Goal: Task Accomplishment & Management: Complete application form

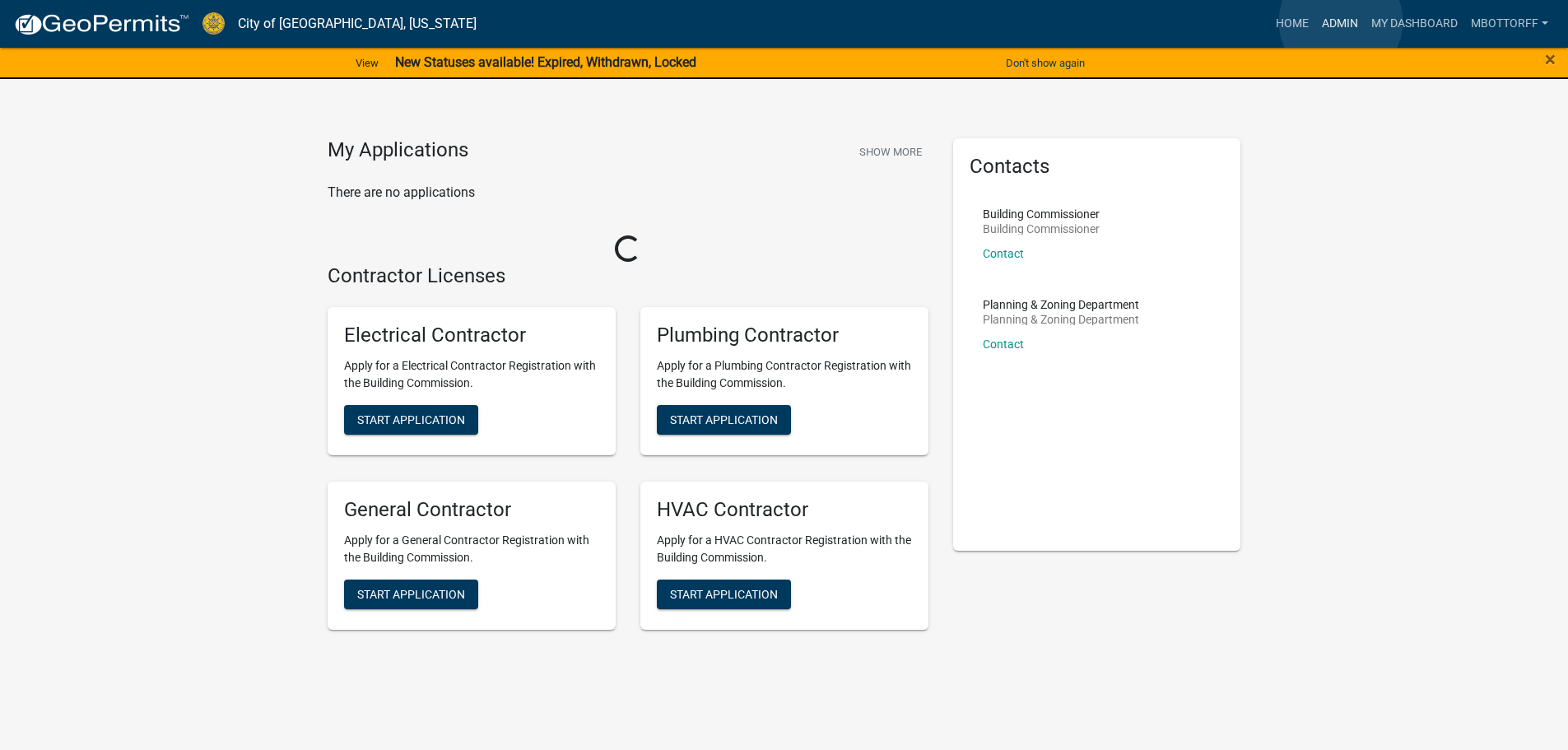
click at [1341, 21] on link "Admin" at bounding box center [1339, 23] width 49 height 31
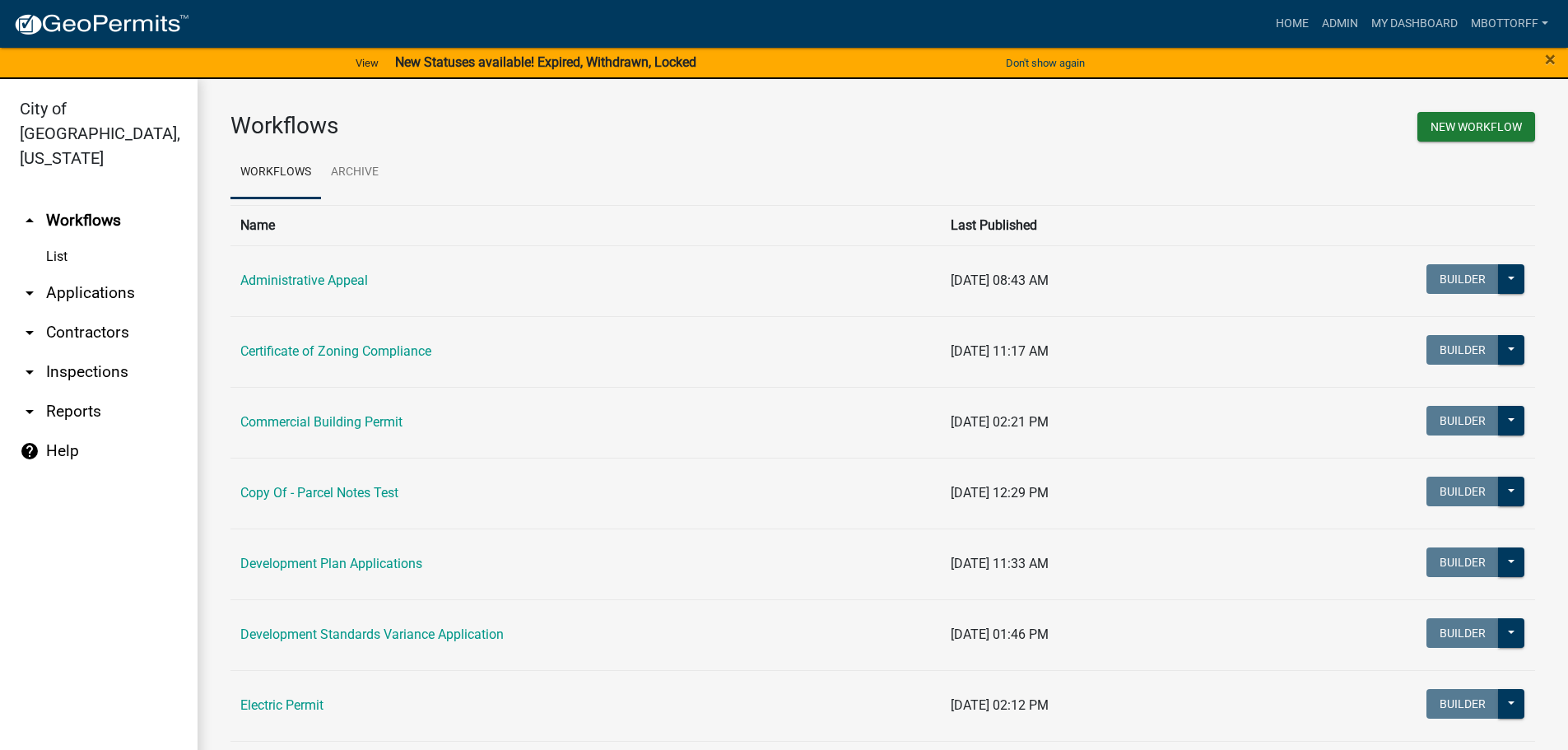
click at [77, 353] on link "arrow_drop_down Inspections" at bounding box center [99, 373] width 198 height 40
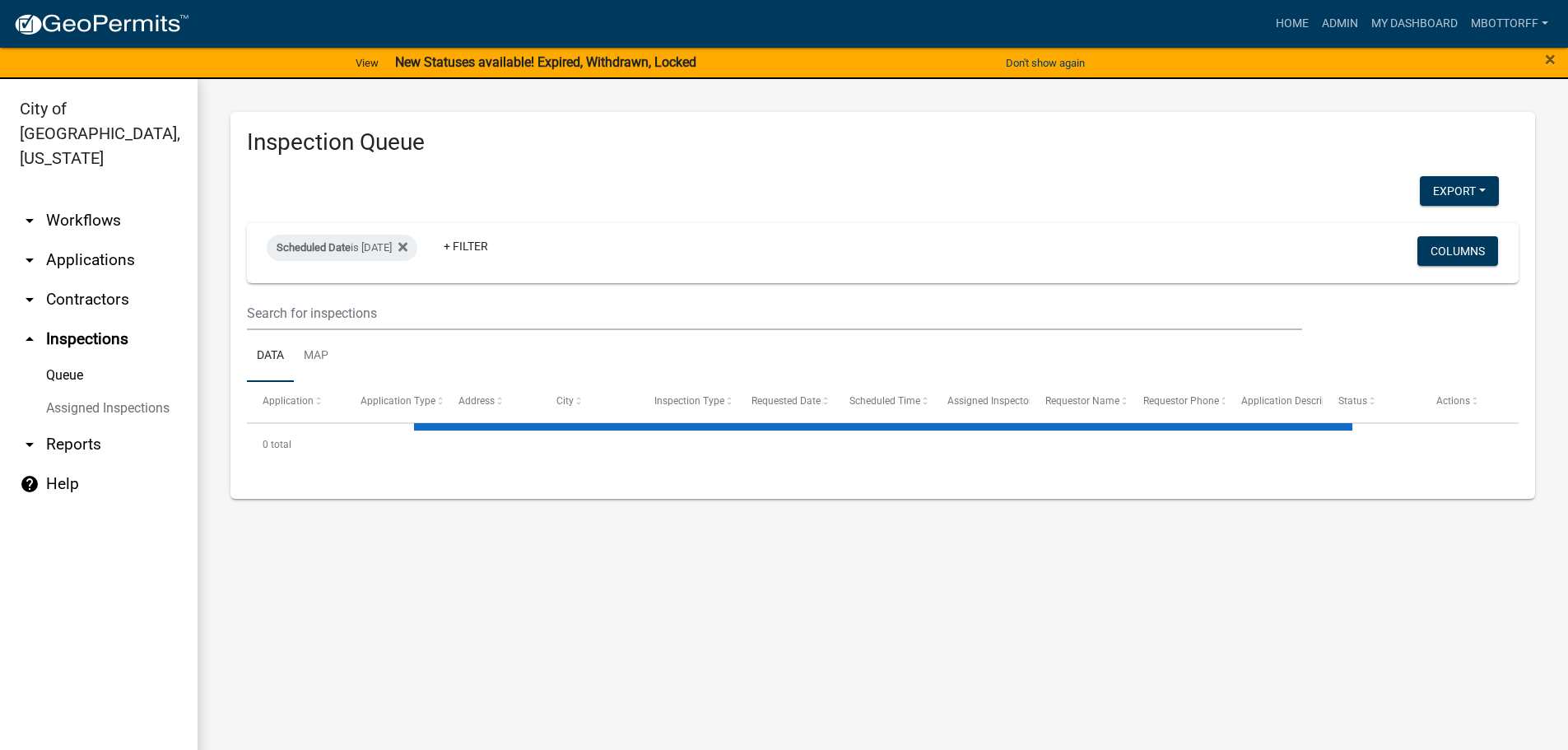
select select "3: 100"
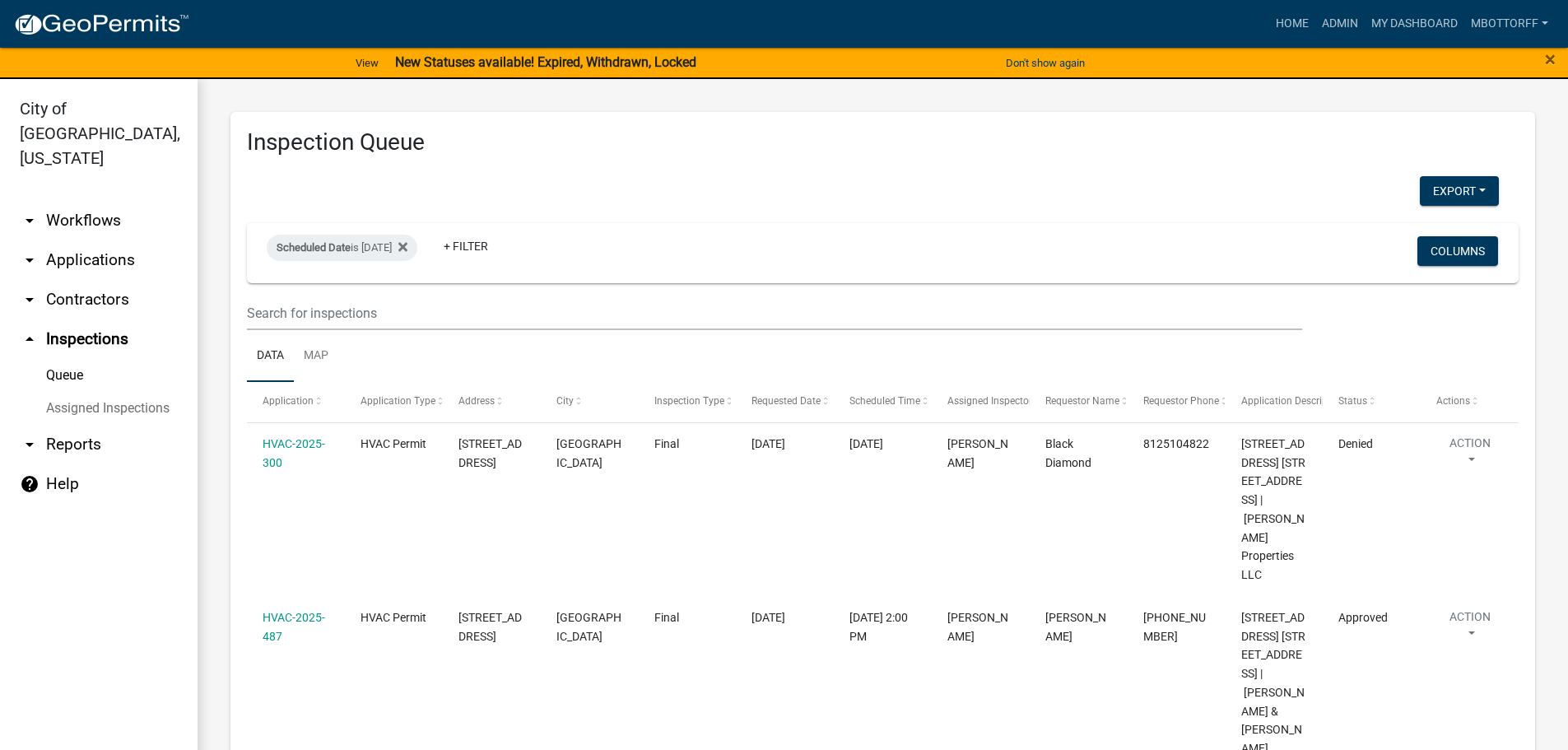
click at [96, 392] on link "Assigned Inspections" at bounding box center [99, 408] width 198 height 33
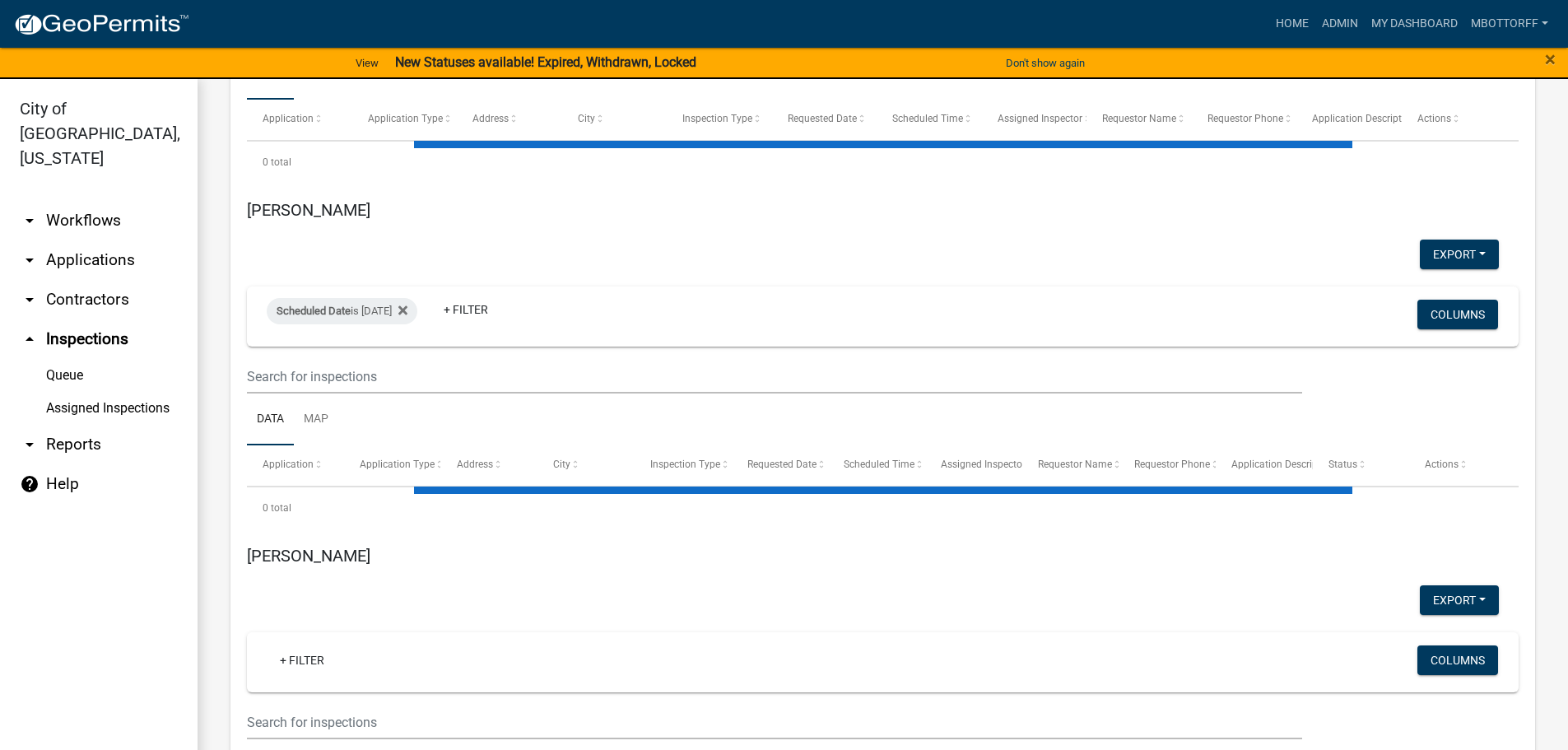
select select "1: 25"
select select "3: 100"
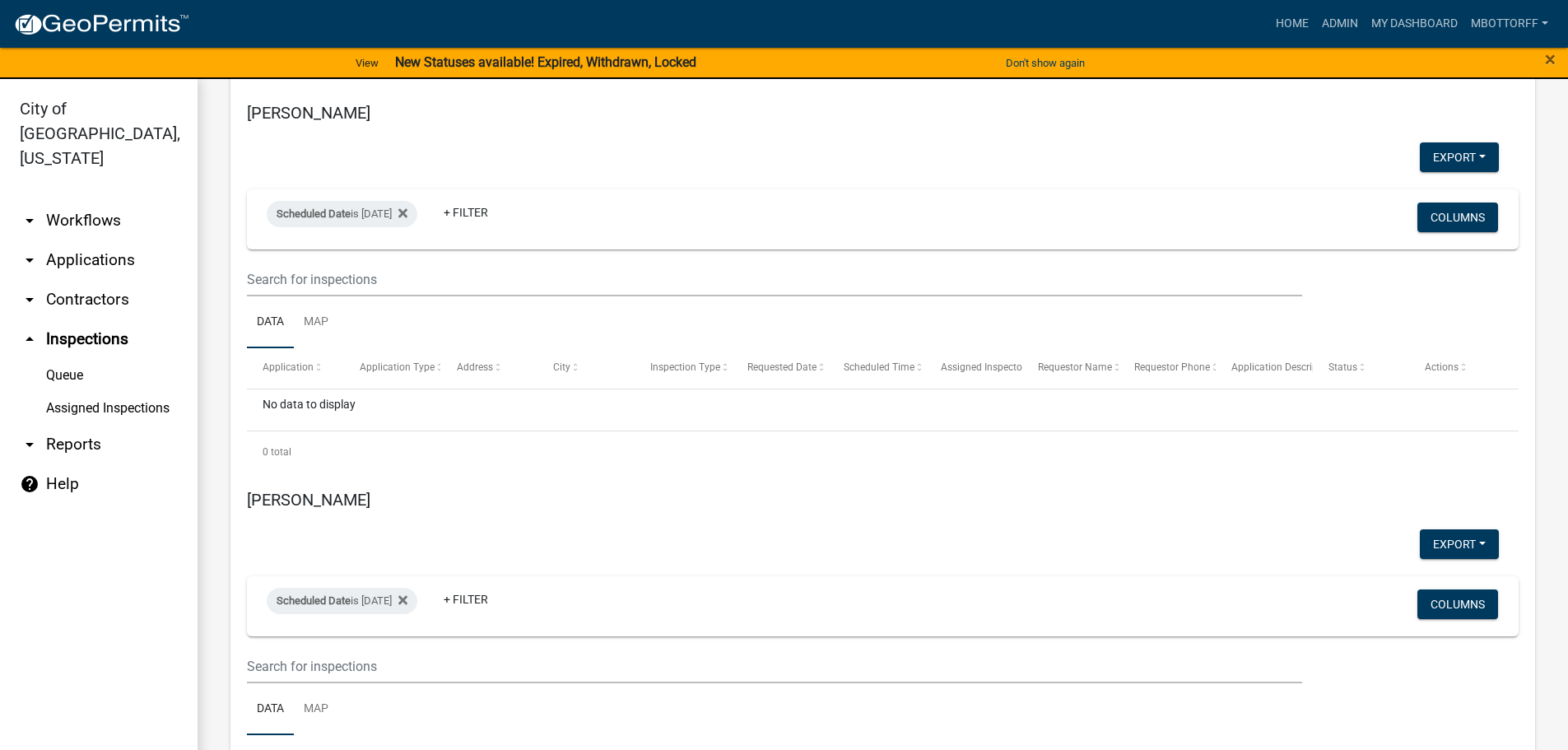
scroll to position [5025, 0]
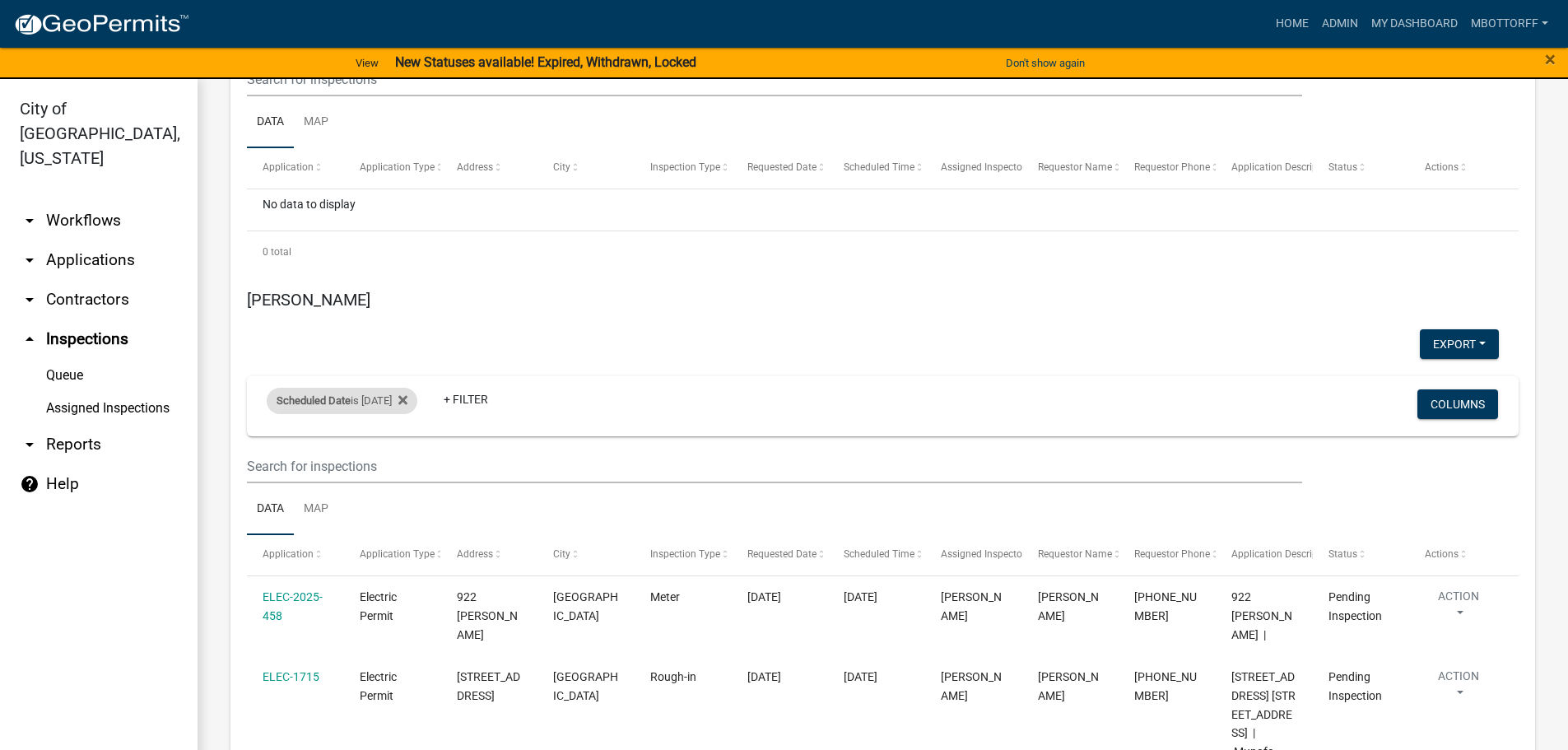
click at [410, 414] on div "Scheduled Date is 08/25/2025" at bounding box center [342, 401] width 151 height 26
click at [408, 502] on input "2025-08-25" at bounding box center [356, 501] width 115 height 34
type input "[DATE]"
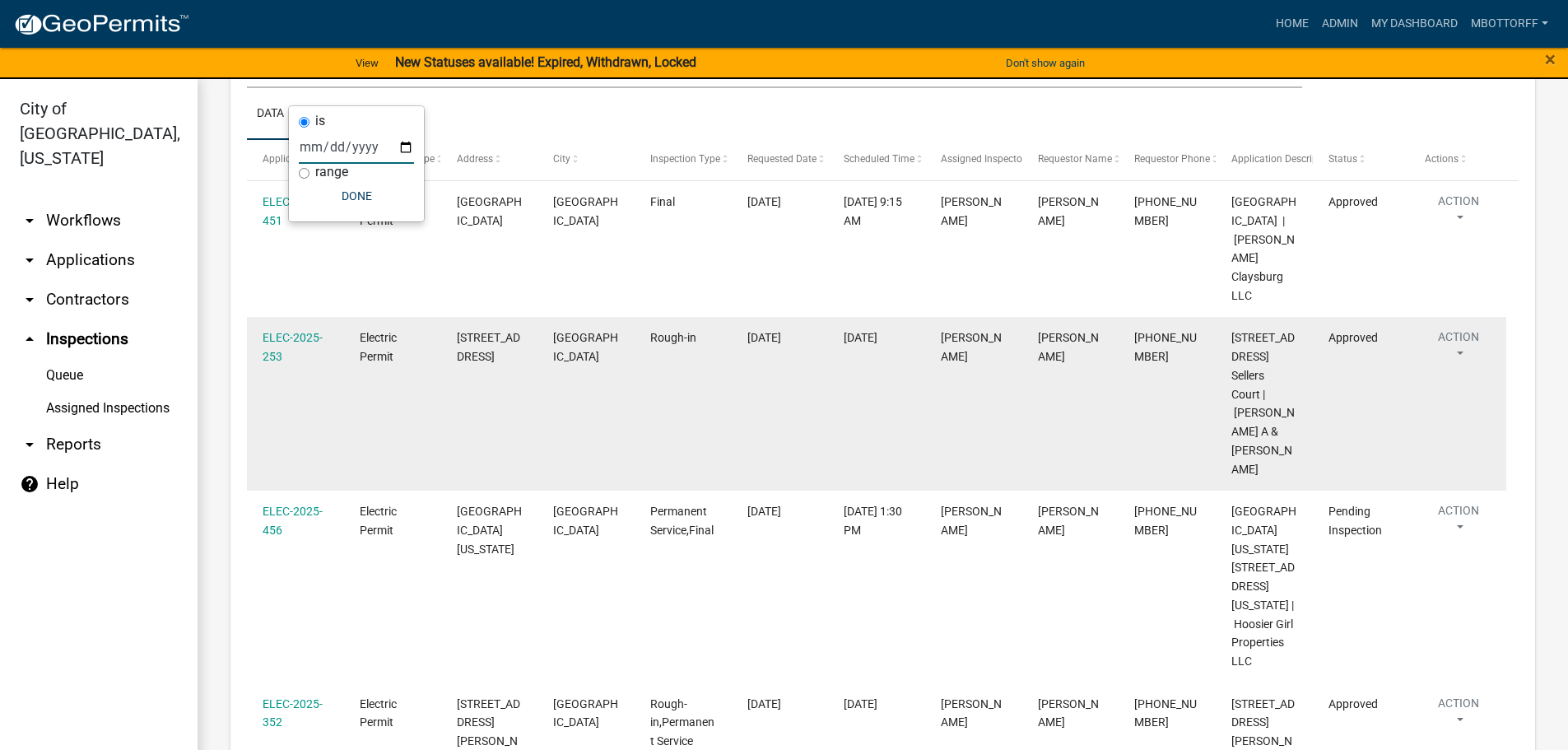
scroll to position [5602, 0]
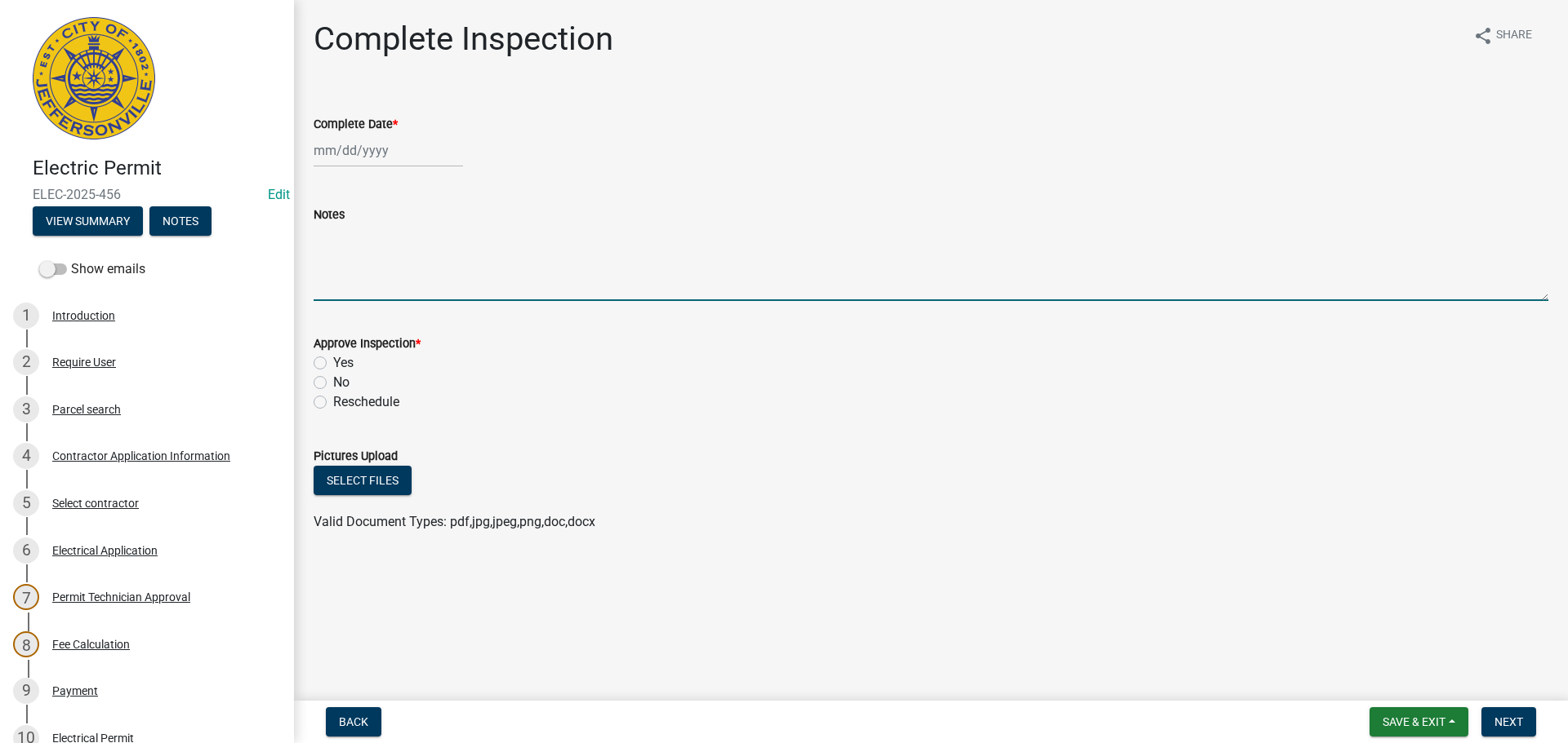
click at [344, 235] on textarea "Notes" at bounding box center [931, 263] width 1235 height 76
type textarea "CALLED DUKE AT 2:29 PM SPOKE WITH ABBY FOR RECONNECT"
select select "8"
select select "2025"
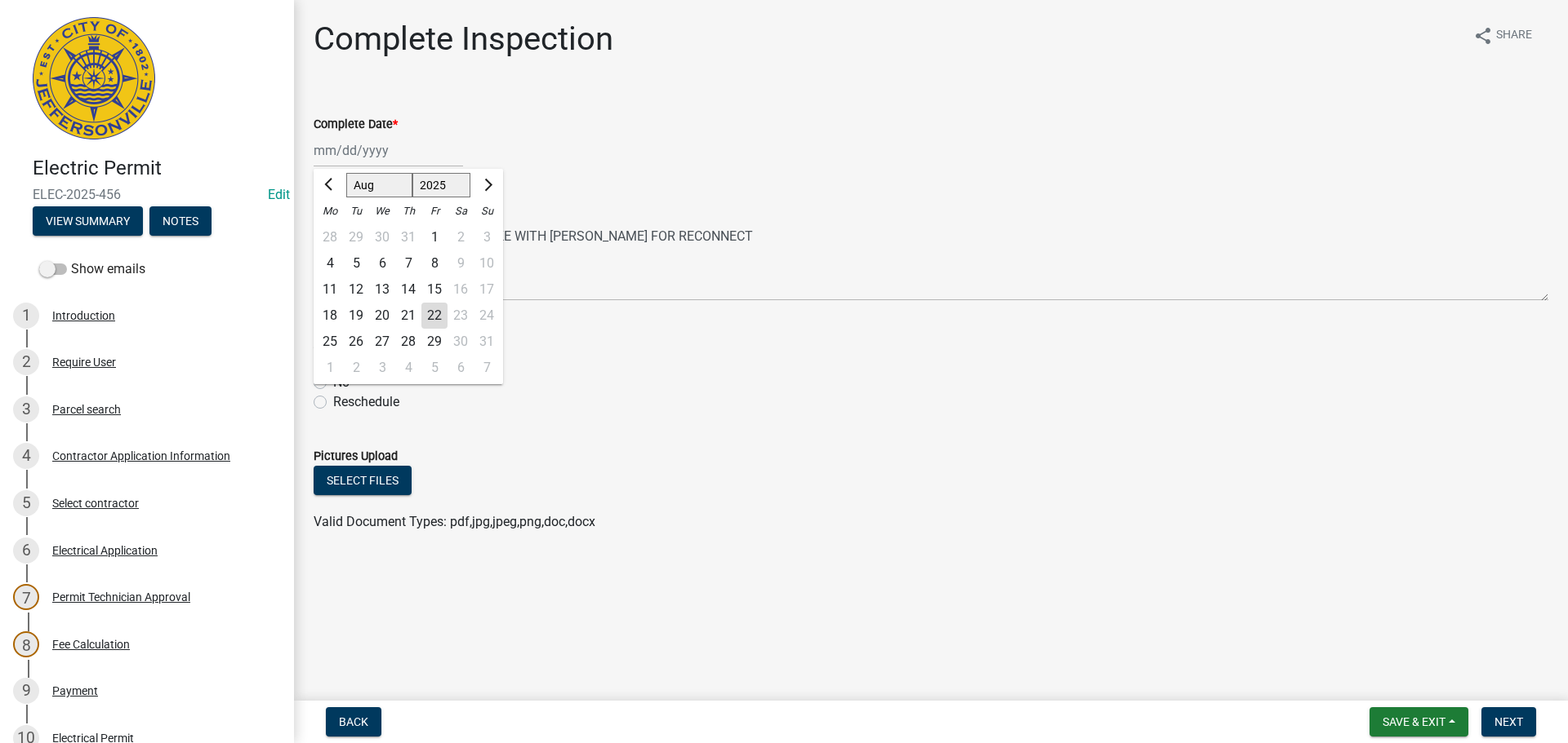
click at [336, 149] on div "Jan Feb Mar Apr May Jun Jul Aug Sep Oct Nov Dec 1525 1526 1527 1528 1529 1530 1…" at bounding box center [388, 151] width 150 height 34
click at [433, 312] on div "22" at bounding box center [434, 316] width 26 height 26
type input "[DATE]"
click at [327, 361] on div "Yes" at bounding box center [931, 364] width 1235 height 20
drag, startPoint x: 320, startPoint y: 358, endPoint x: 475, endPoint y: 400, distance: 160.6
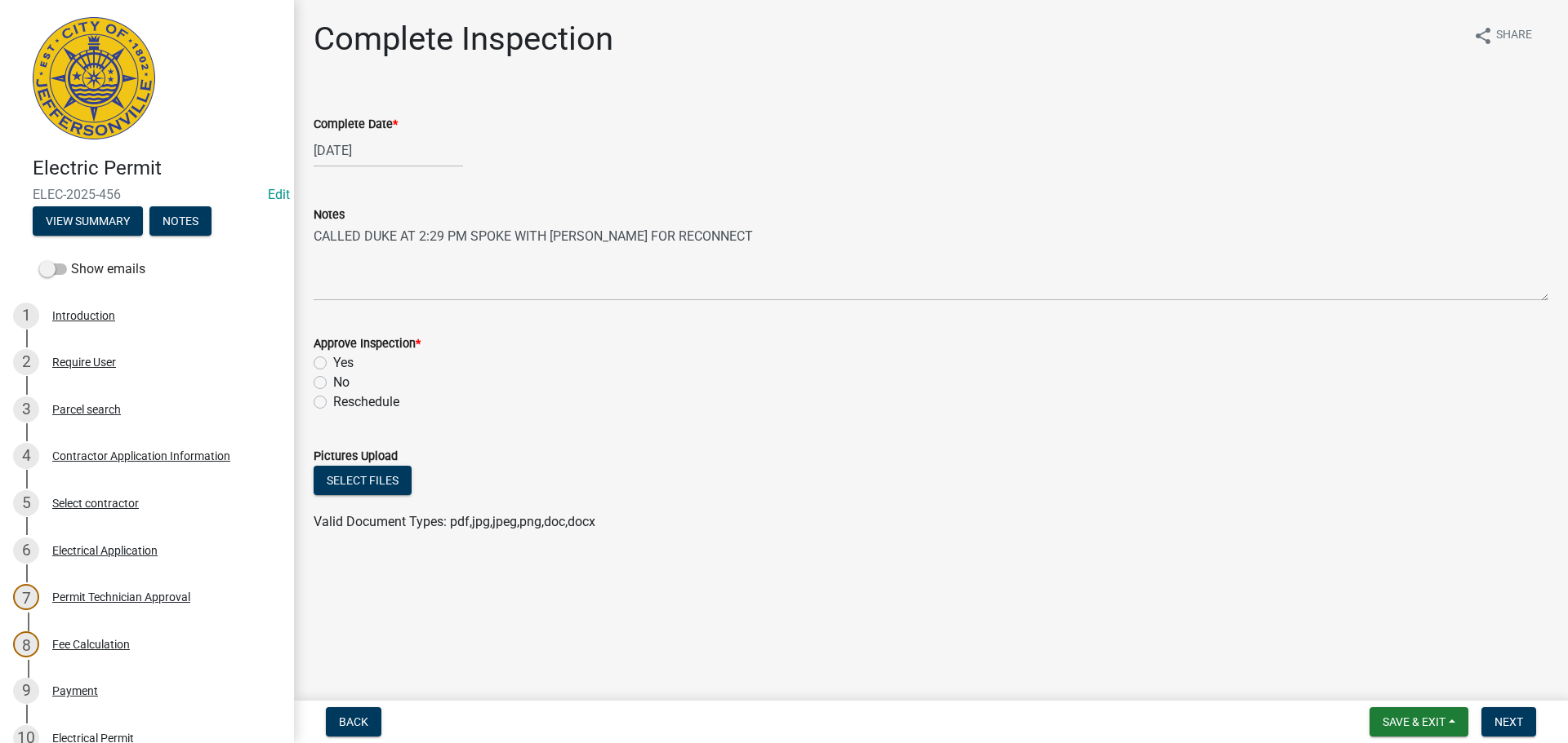
click at [333, 358] on label "Yes" at bounding box center [343, 364] width 21 height 20
click at [333, 358] on input "Yes" at bounding box center [338, 359] width 11 height 11
radio input "true"
click at [1515, 722] on span "Next" at bounding box center [1509, 721] width 29 height 13
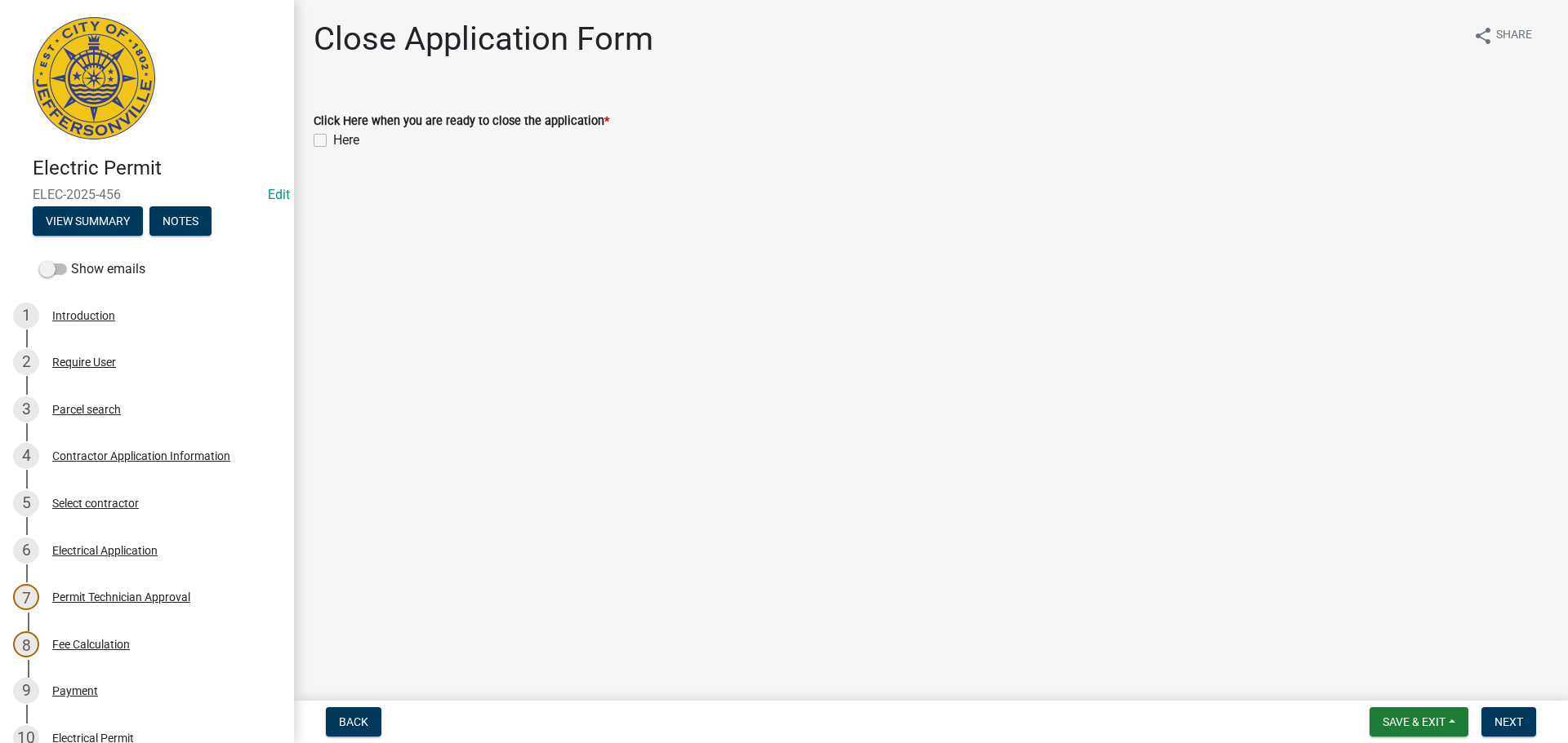
click at [333, 141] on label "Here" at bounding box center [346, 141] width 26 height 20
click at [333, 141] on input "Here" at bounding box center [338, 136] width 11 height 11
checkbox input "true"
click at [1504, 717] on span "Next" at bounding box center [1509, 721] width 29 height 13
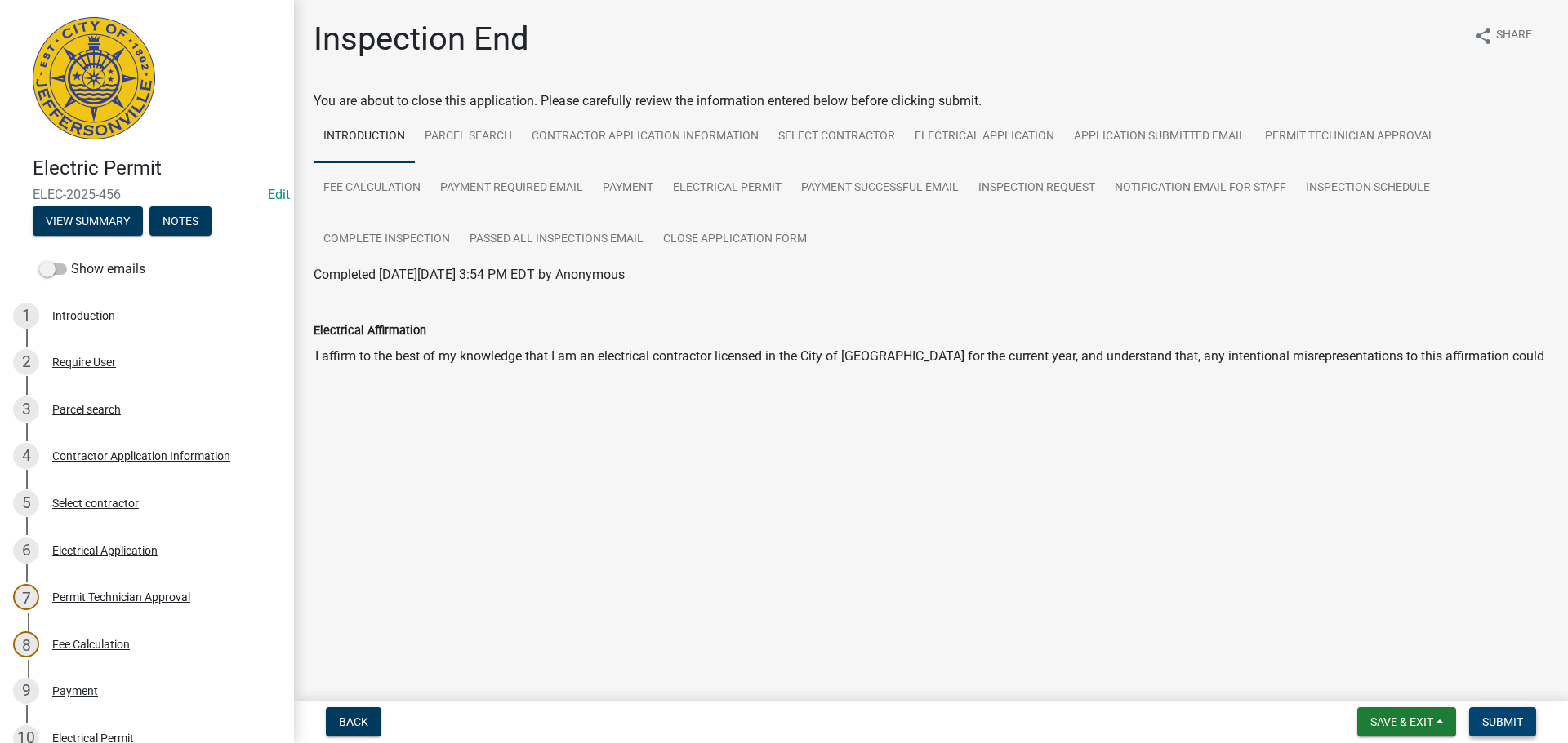
drag, startPoint x: 1515, startPoint y: 720, endPoint x: 1476, endPoint y: 700, distance: 43.8
click at [1510, 719] on span "Submit" at bounding box center [1502, 721] width 41 height 13
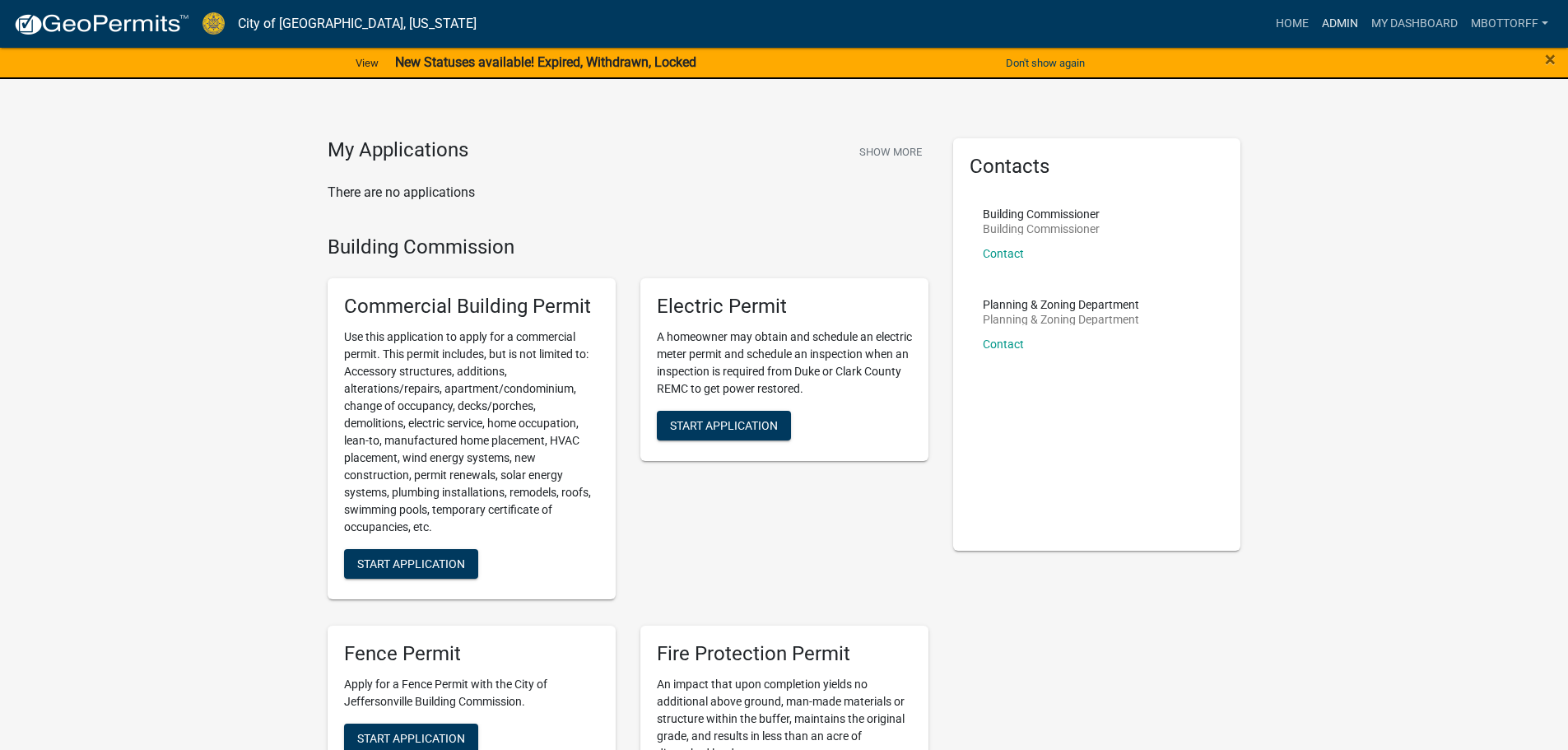
click at [1333, 27] on link "Admin" at bounding box center [1339, 23] width 49 height 31
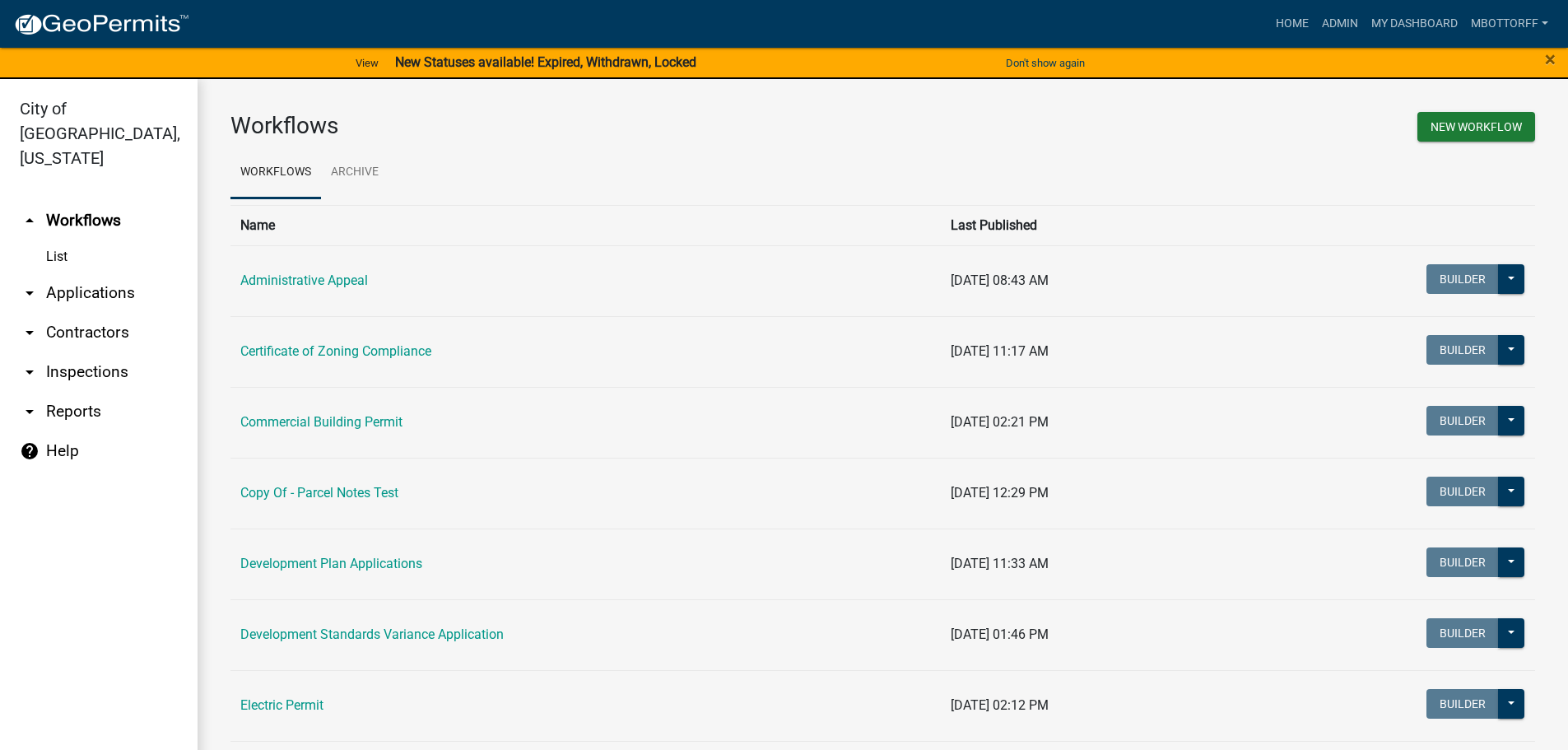
click at [62, 353] on link "arrow_drop_down Inspections" at bounding box center [99, 373] width 198 height 40
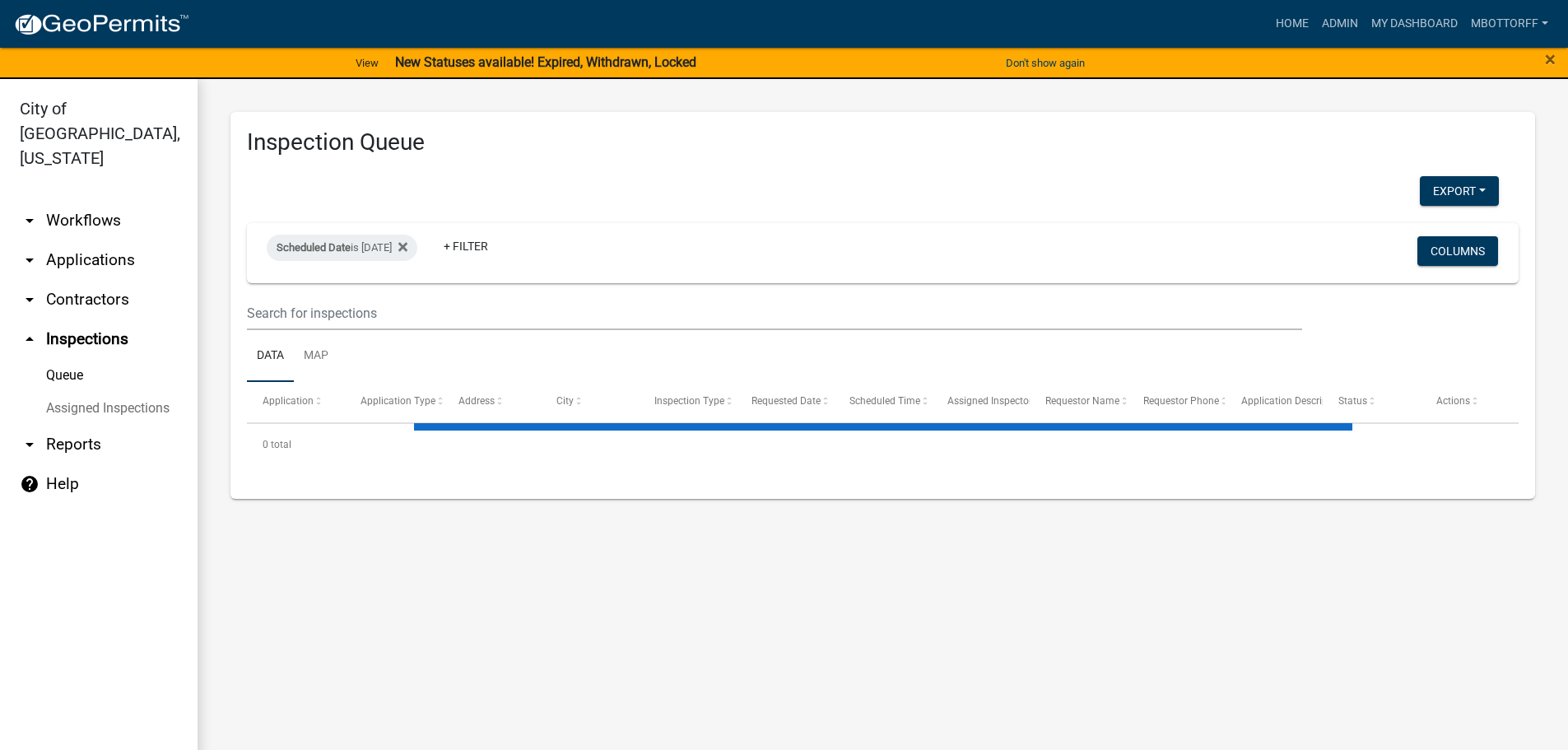
select select "3: 100"
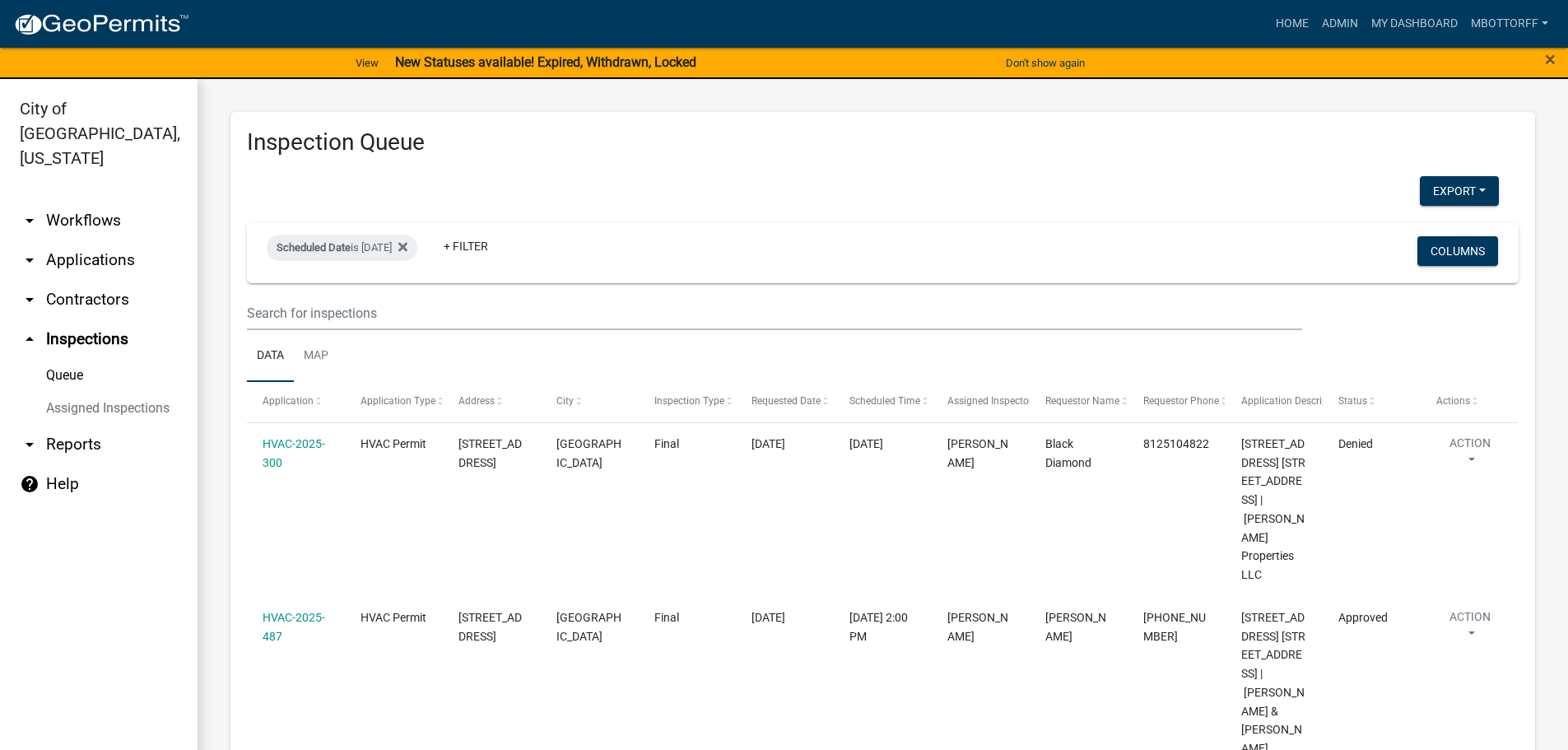
click at [72, 392] on link "Assigned Inspections" at bounding box center [99, 408] width 198 height 33
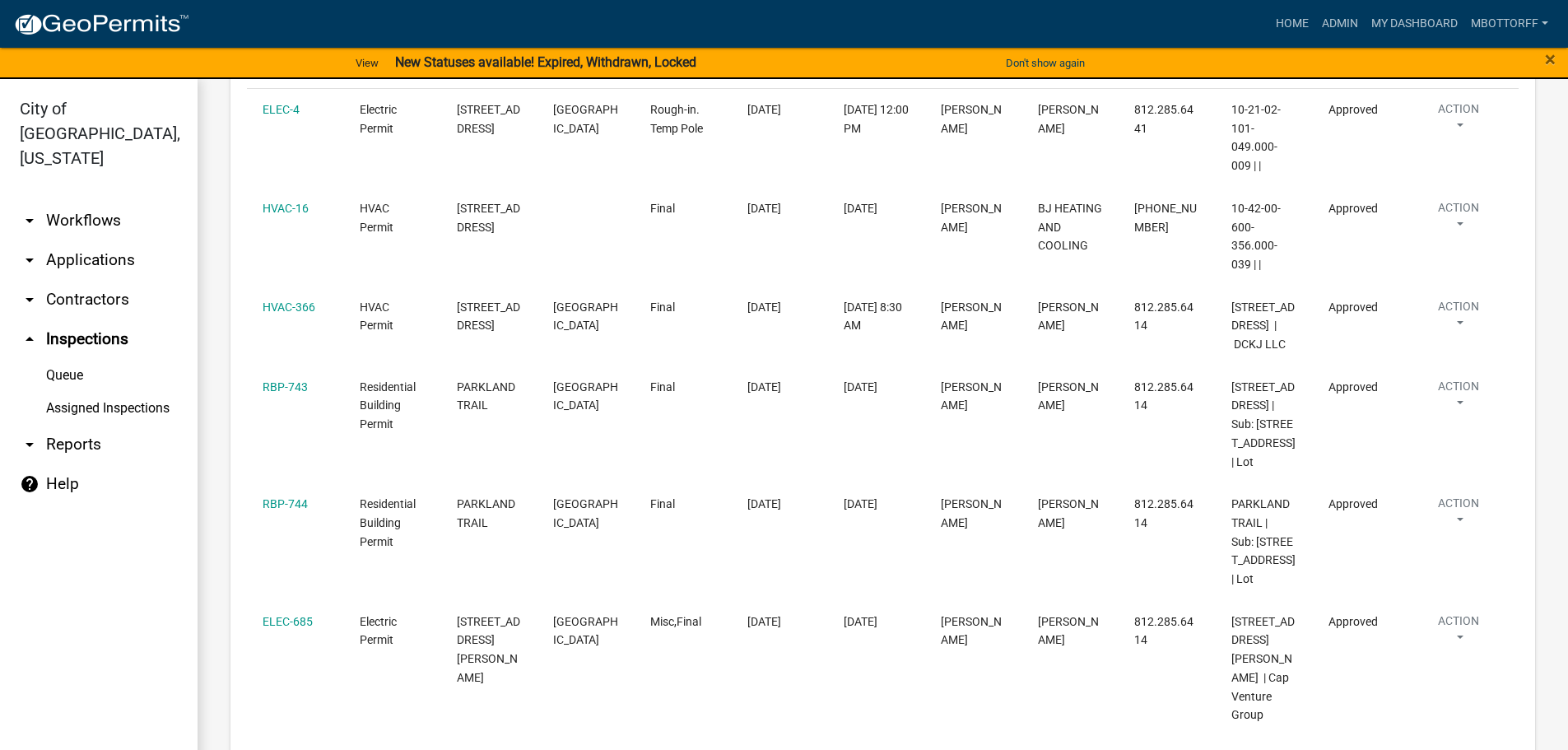
select select "3: 100"
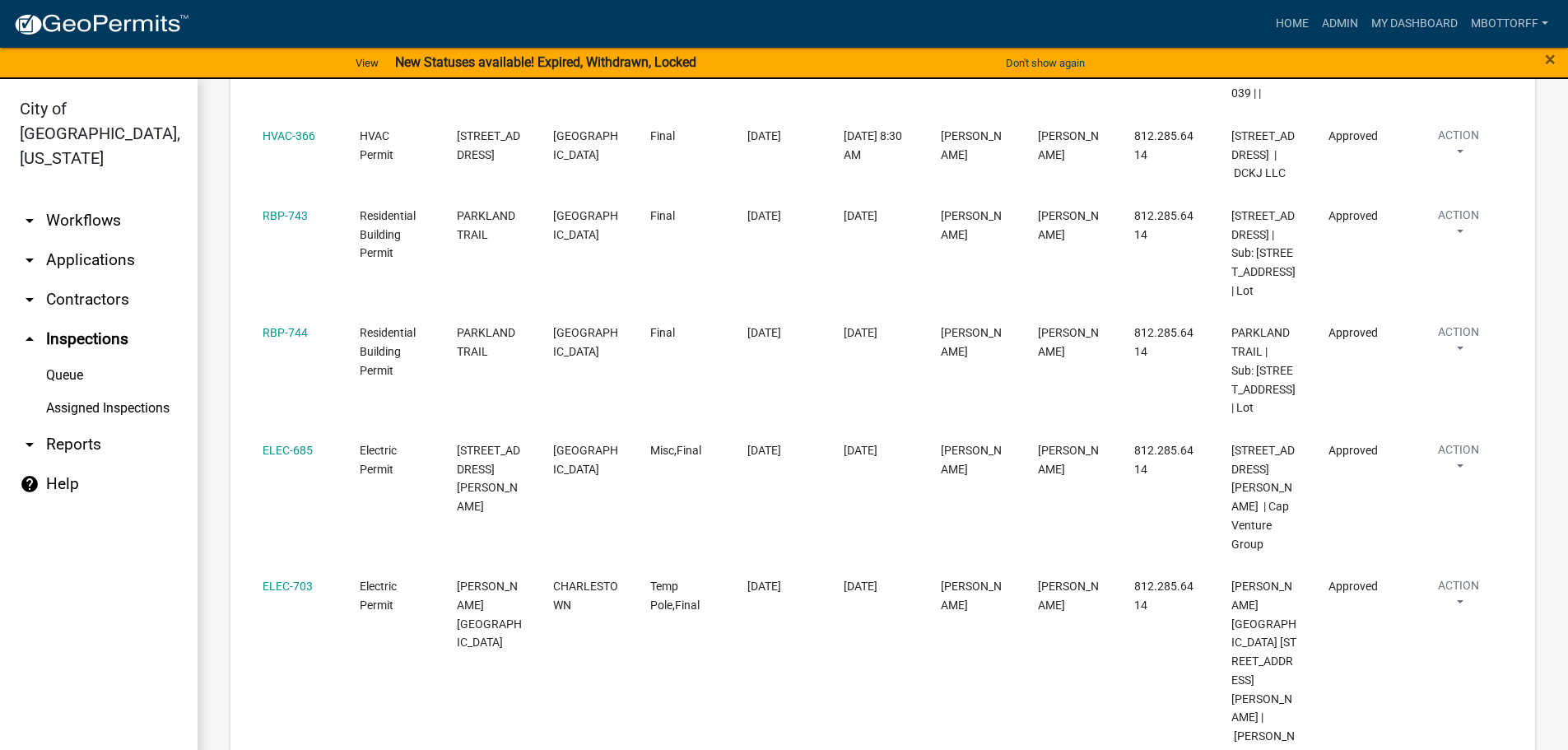
select select "1: 25"
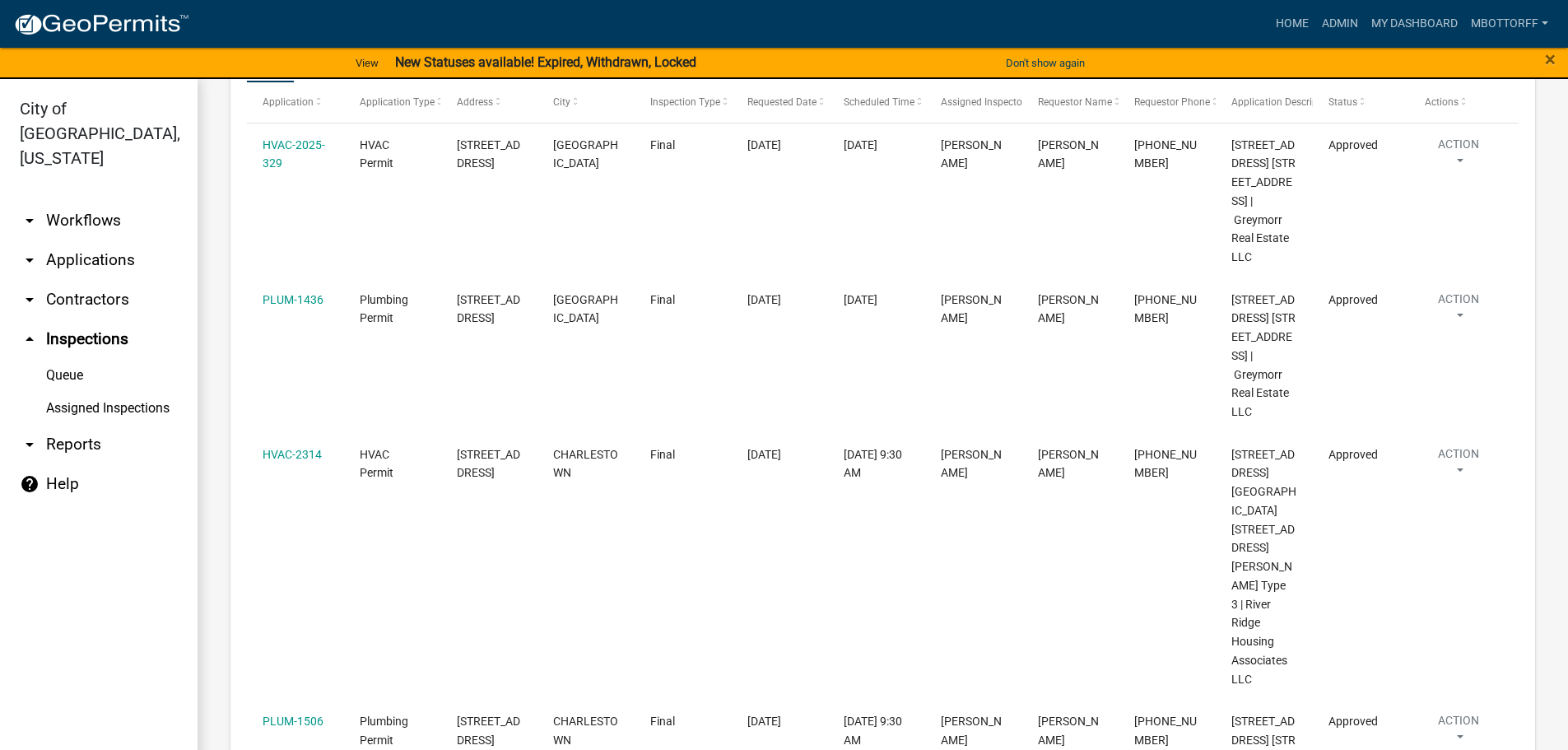
scroll to position [8672, 0]
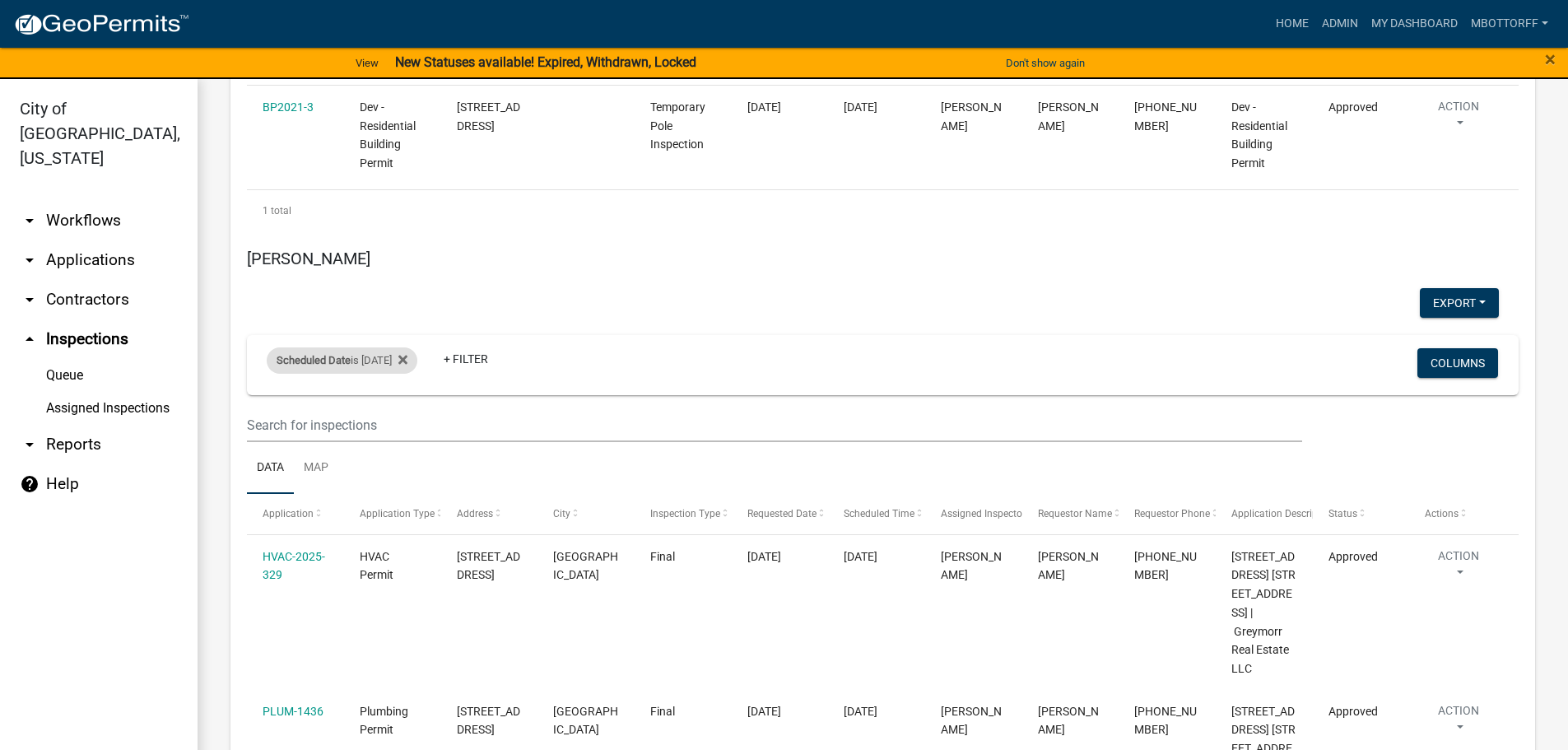
click at [390, 374] on div "Scheduled Date is 08/20/2025" at bounding box center [342, 361] width 151 height 26
click at [404, 455] on input "[DATE]" at bounding box center [356, 459] width 115 height 34
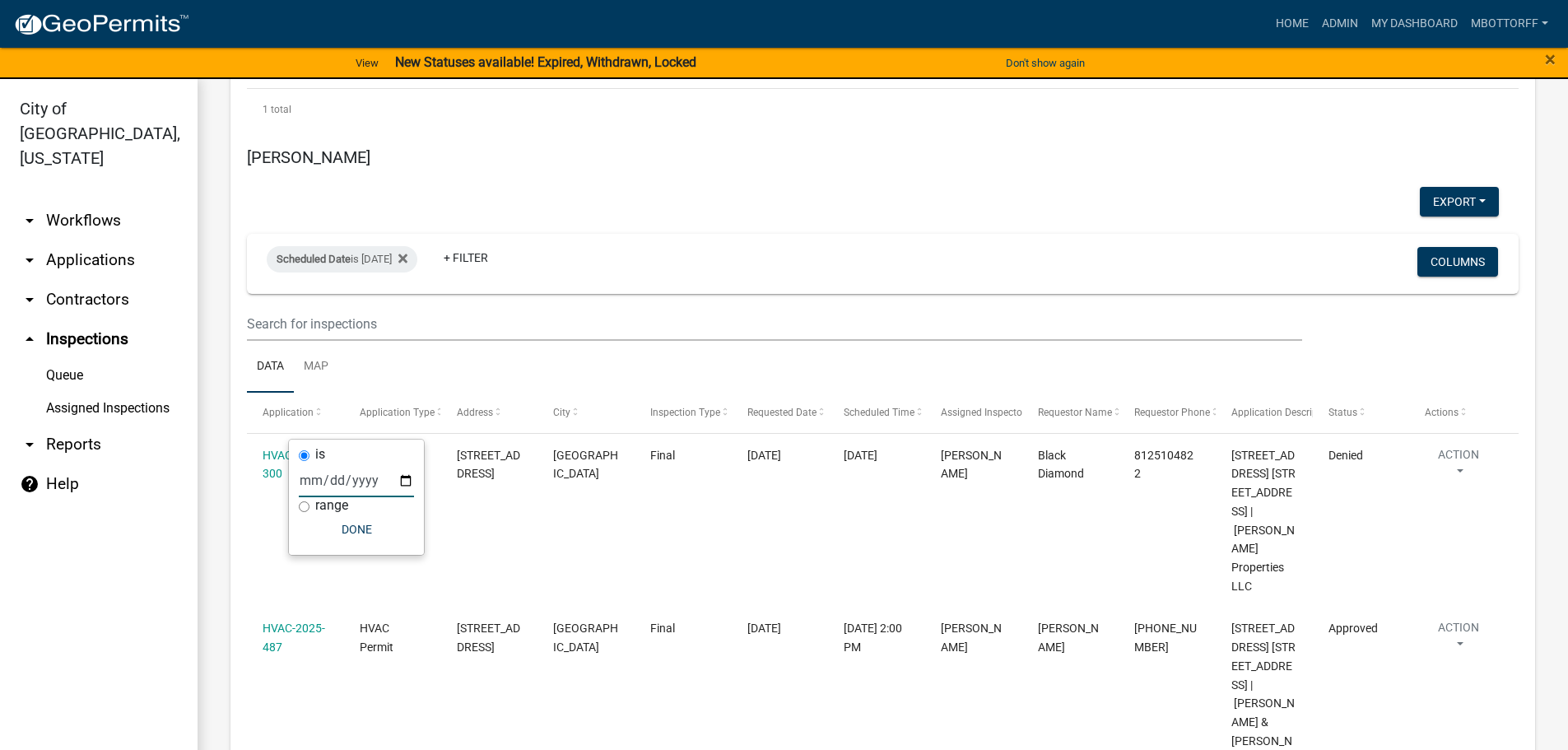
scroll to position [8651, 0]
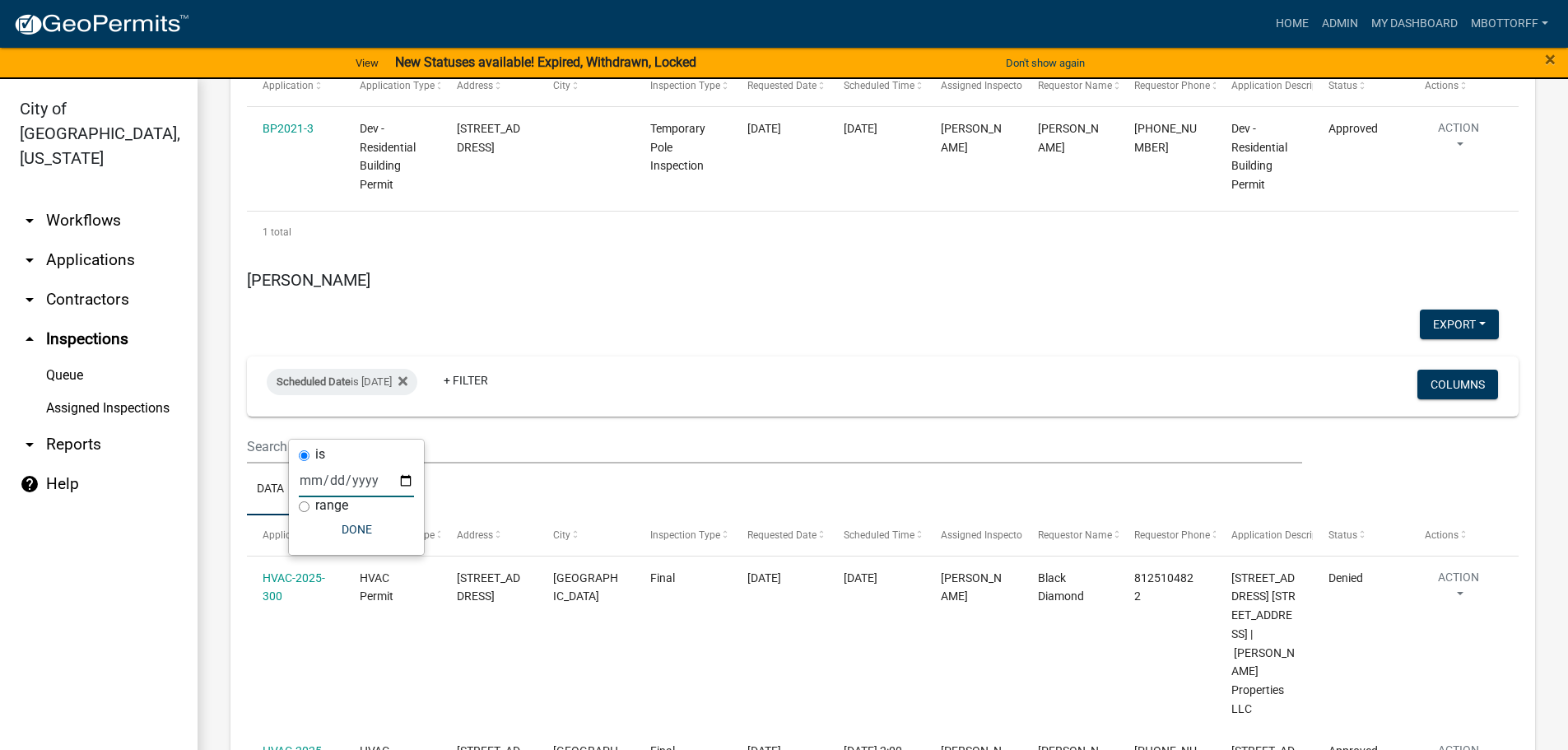
click at [407, 478] on input "[DATE]" at bounding box center [356, 481] width 115 height 34
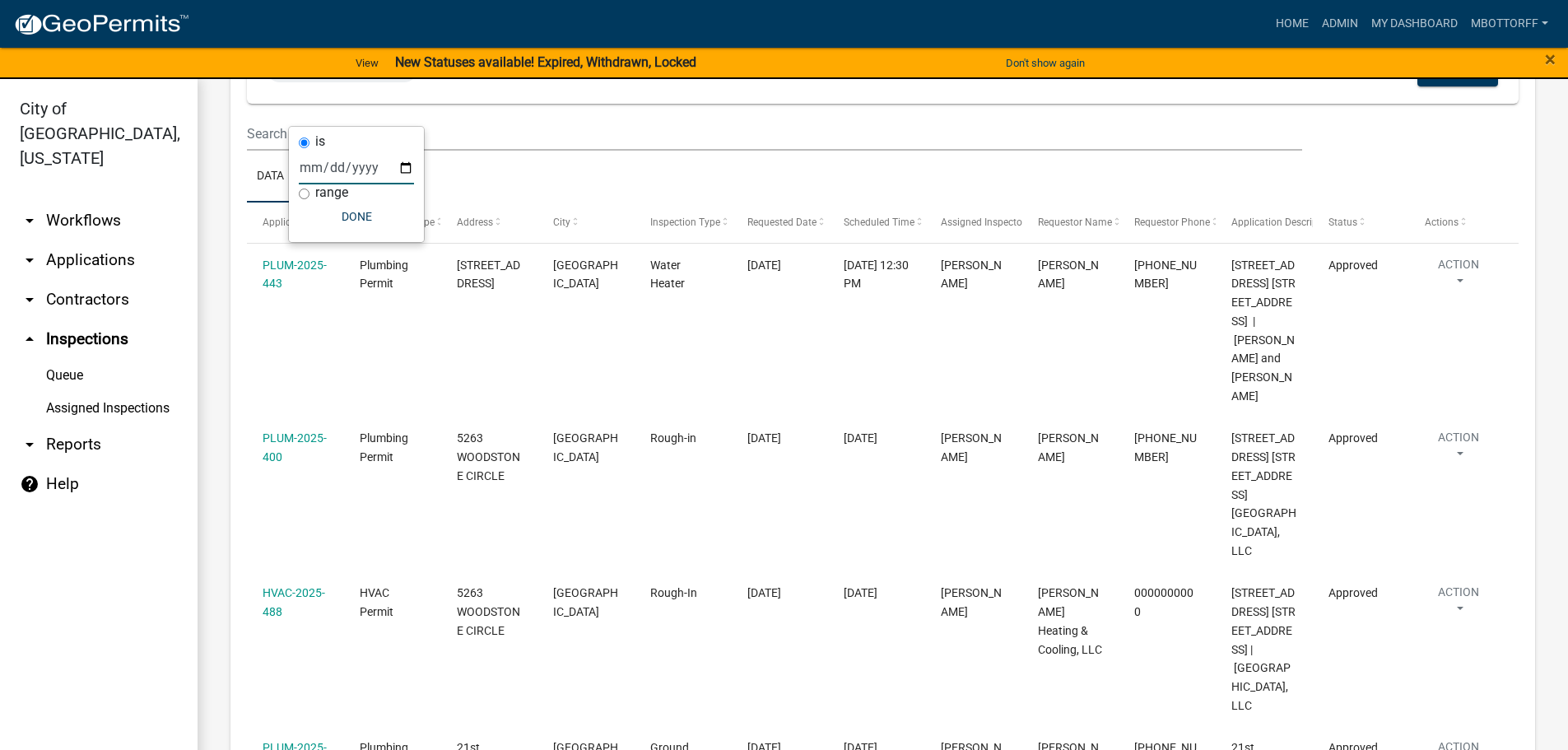
scroll to position [8799, 0]
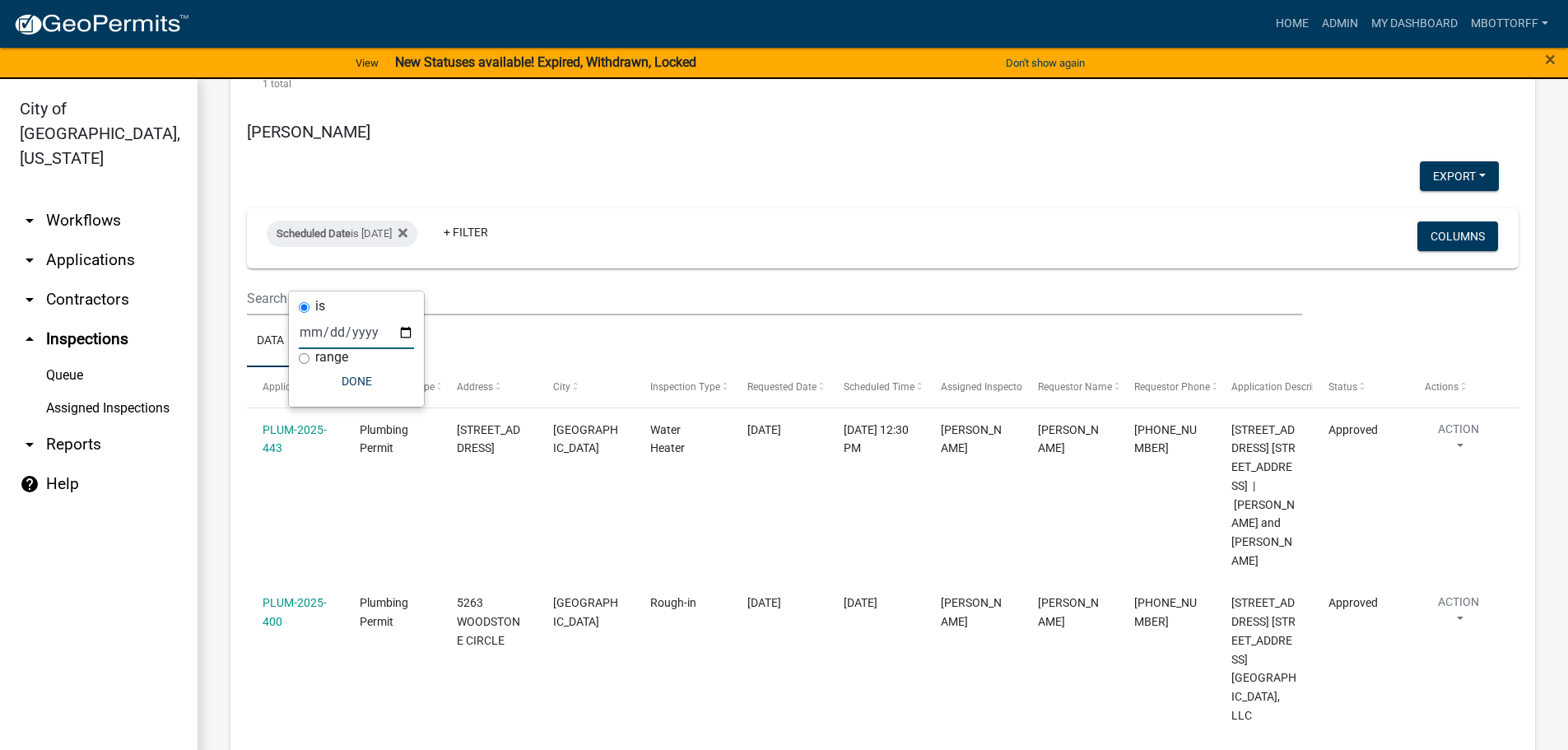
click at [410, 337] on input "2025-08-18" at bounding box center [356, 333] width 115 height 34
type input "2025-08-19"
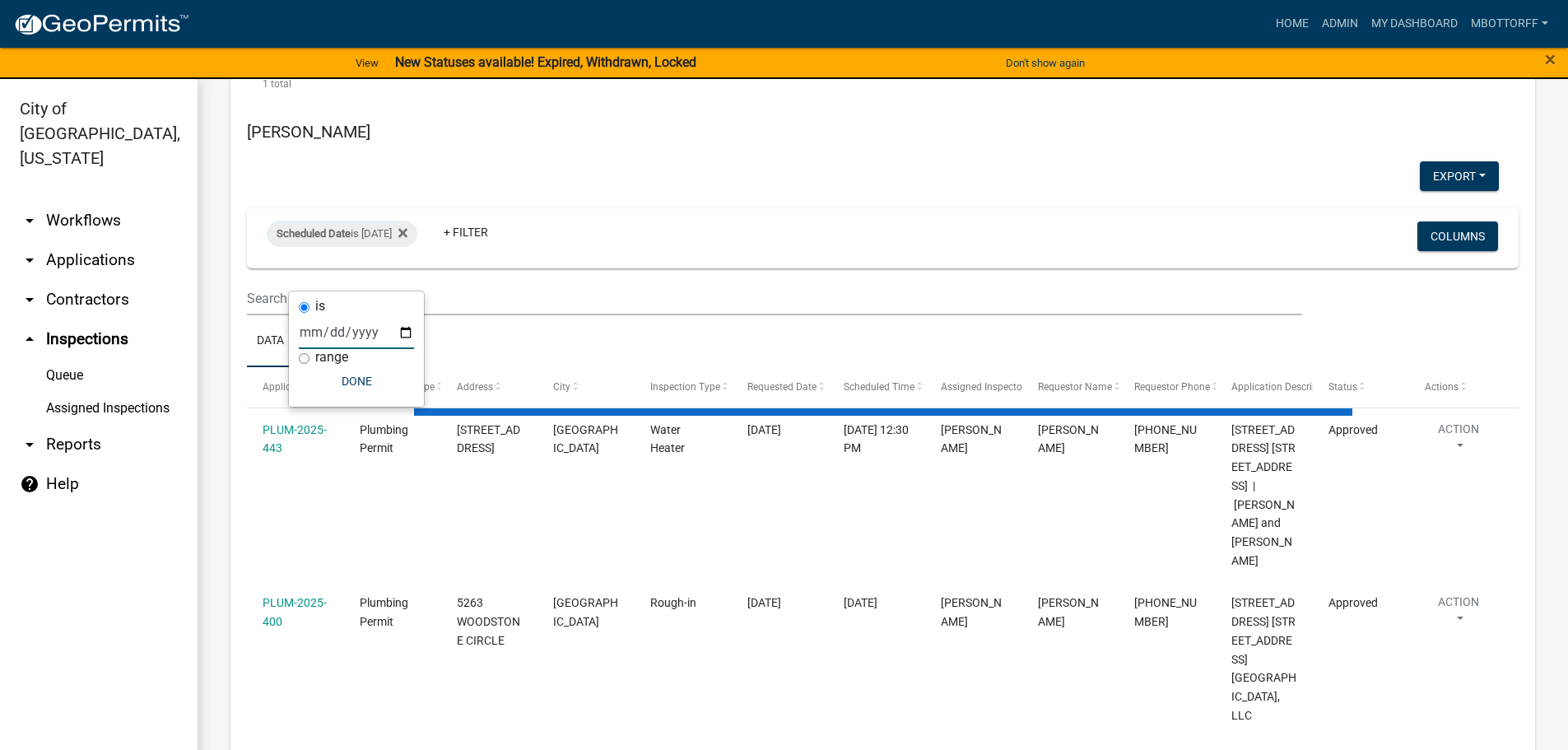
select select "3: 100"
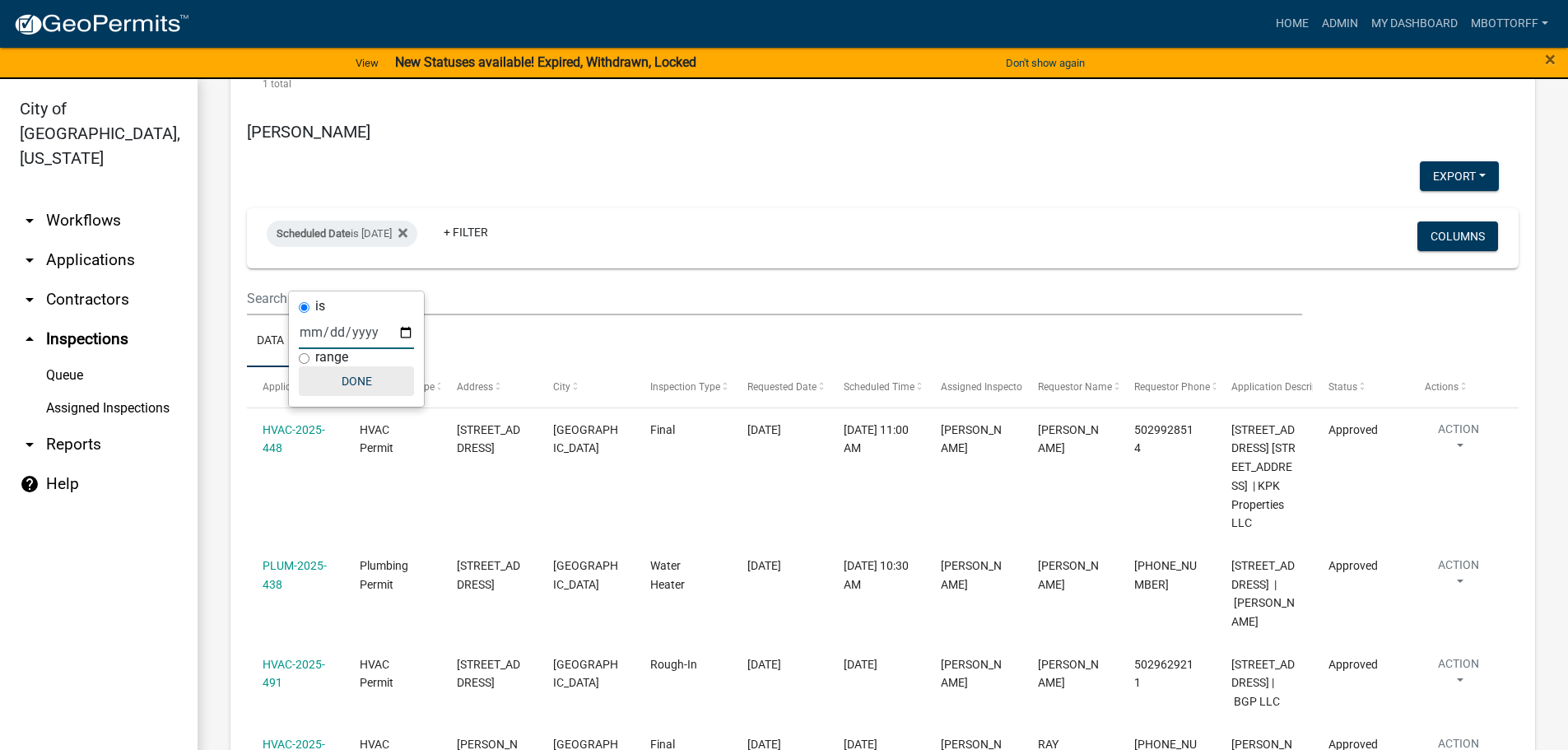
click at [358, 386] on button "Done" at bounding box center [356, 382] width 115 height 30
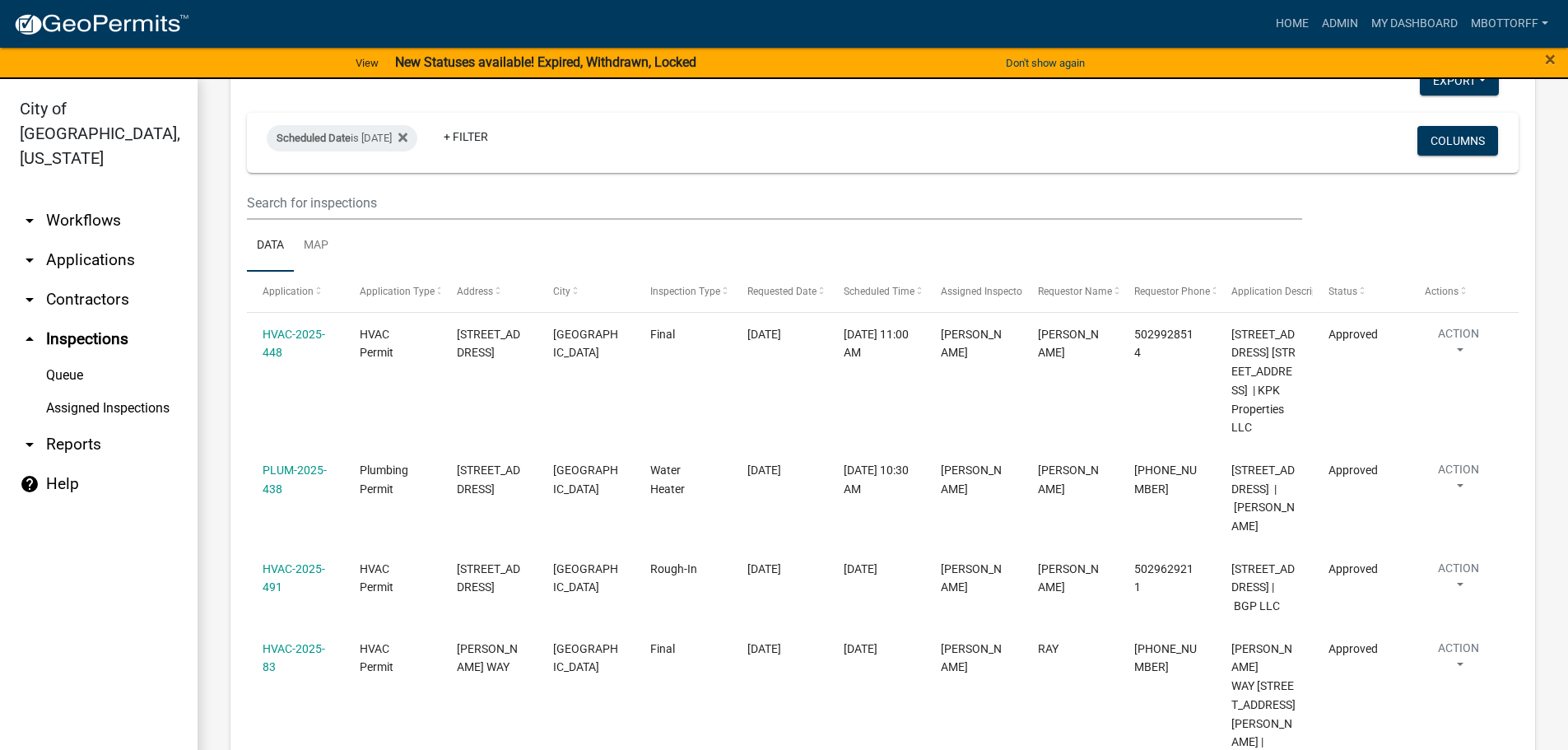
scroll to position [8644, 0]
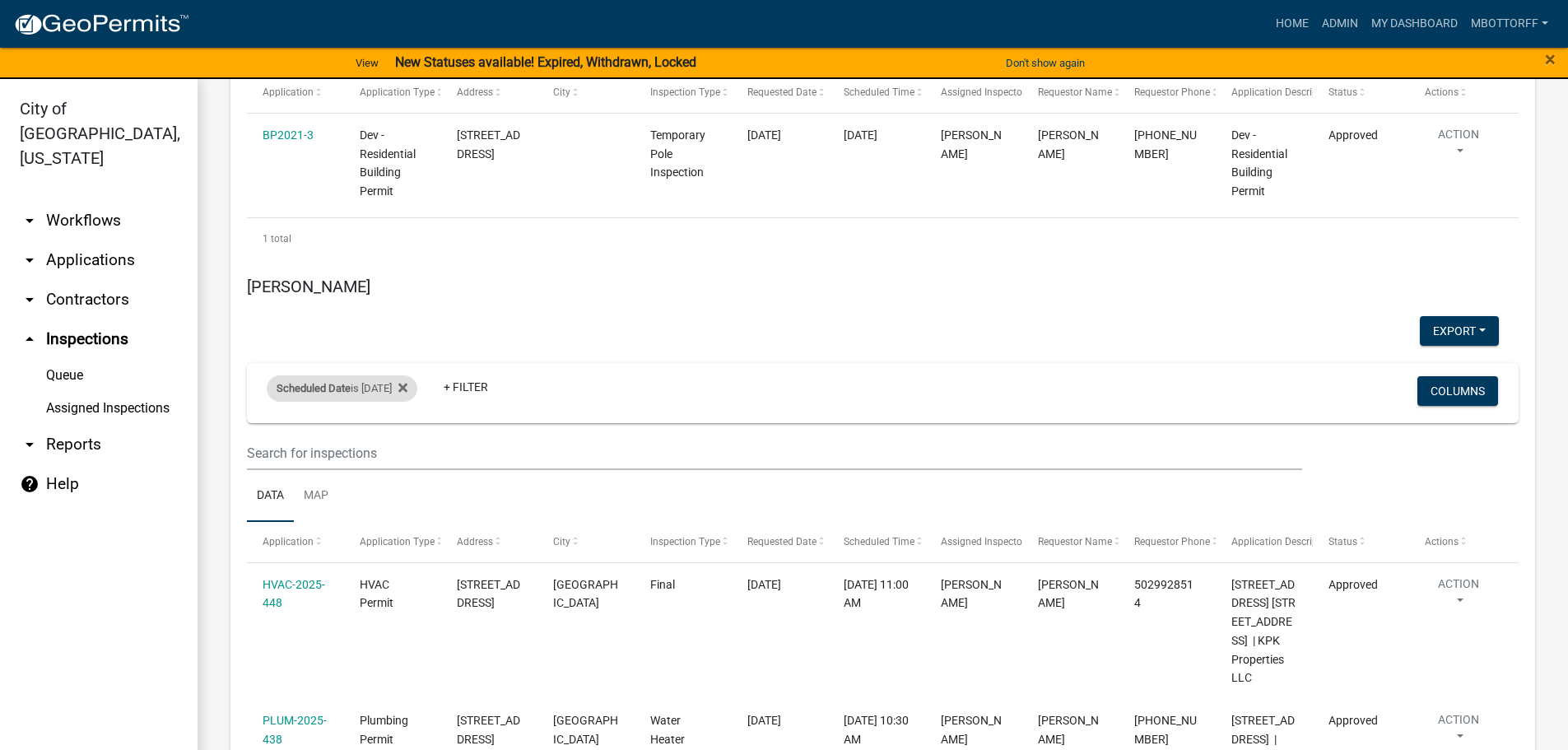
click at [403, 402] on div "Scheduled Date is 08/19/2025" at bounding box center [342, 389] width 151 height 26
click at [409, 491] on input "2025-08-19" at bounding box center [356, 487] width 115 height 34
type input "2025-08-21"
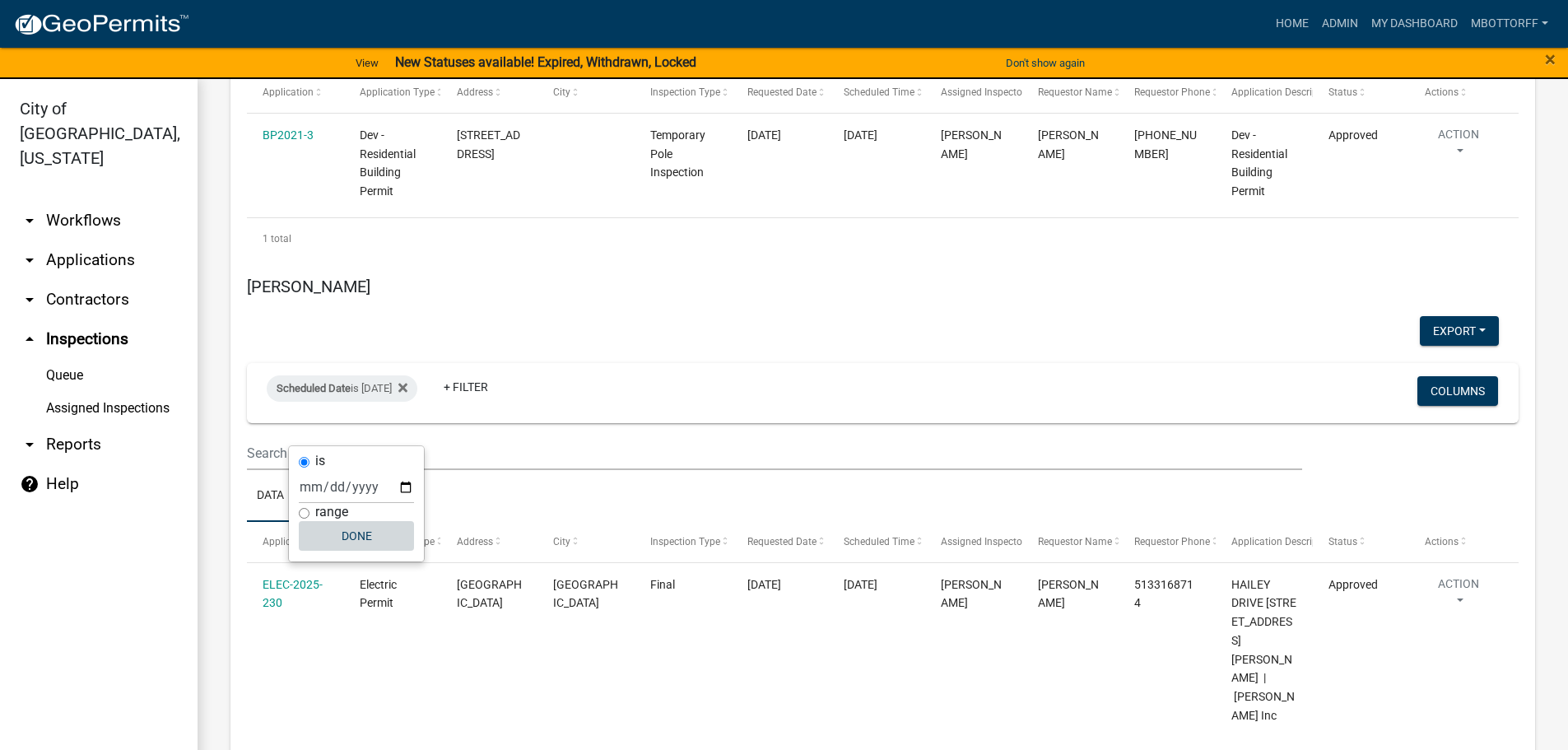
click at [354, 540] on button "Done" at bounding box center [356, 536] width 115 height 30
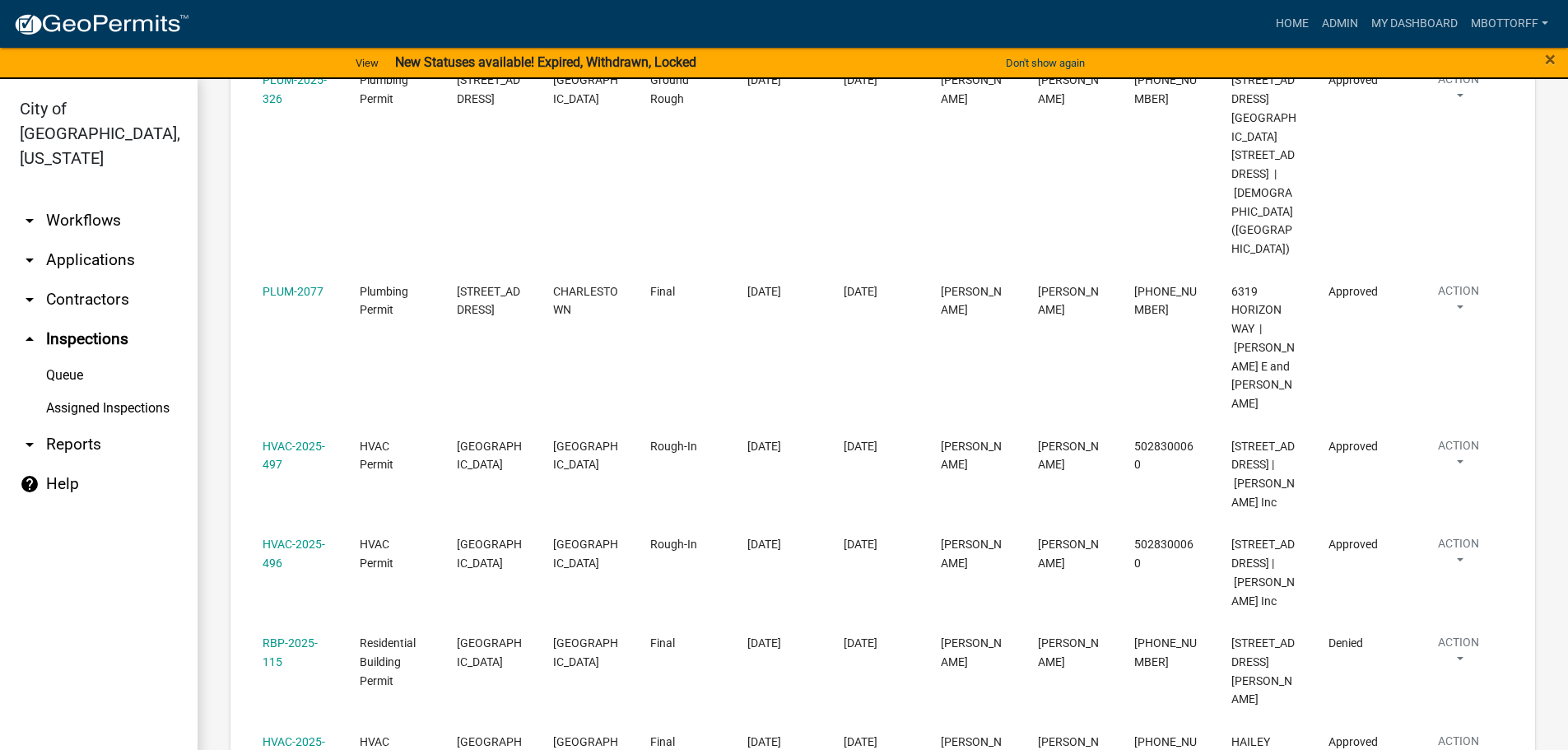
scroll to position [10374, 0]
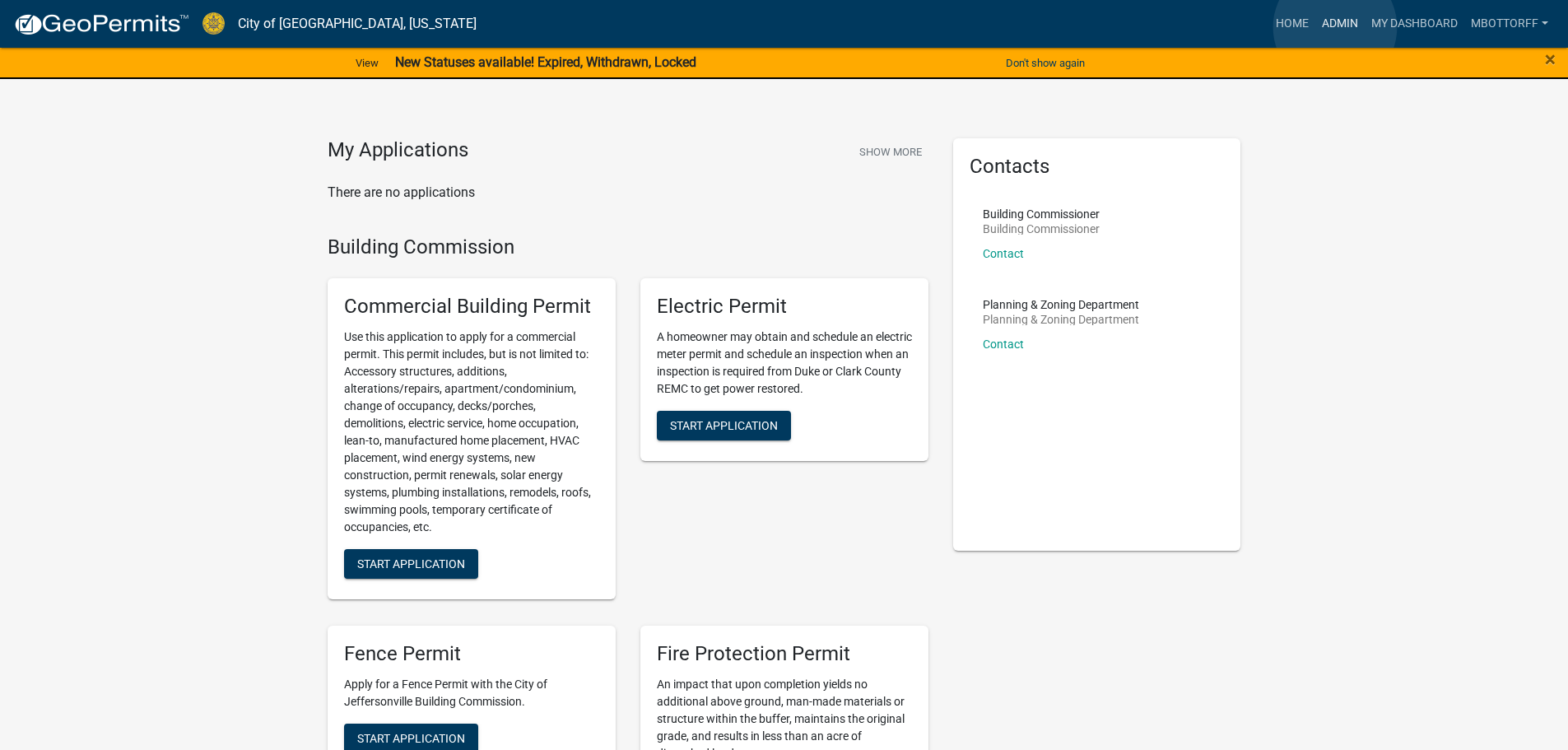
click at [1335, 26] on link "Admin" at bounding box center [1339, 23] width 49 height 31
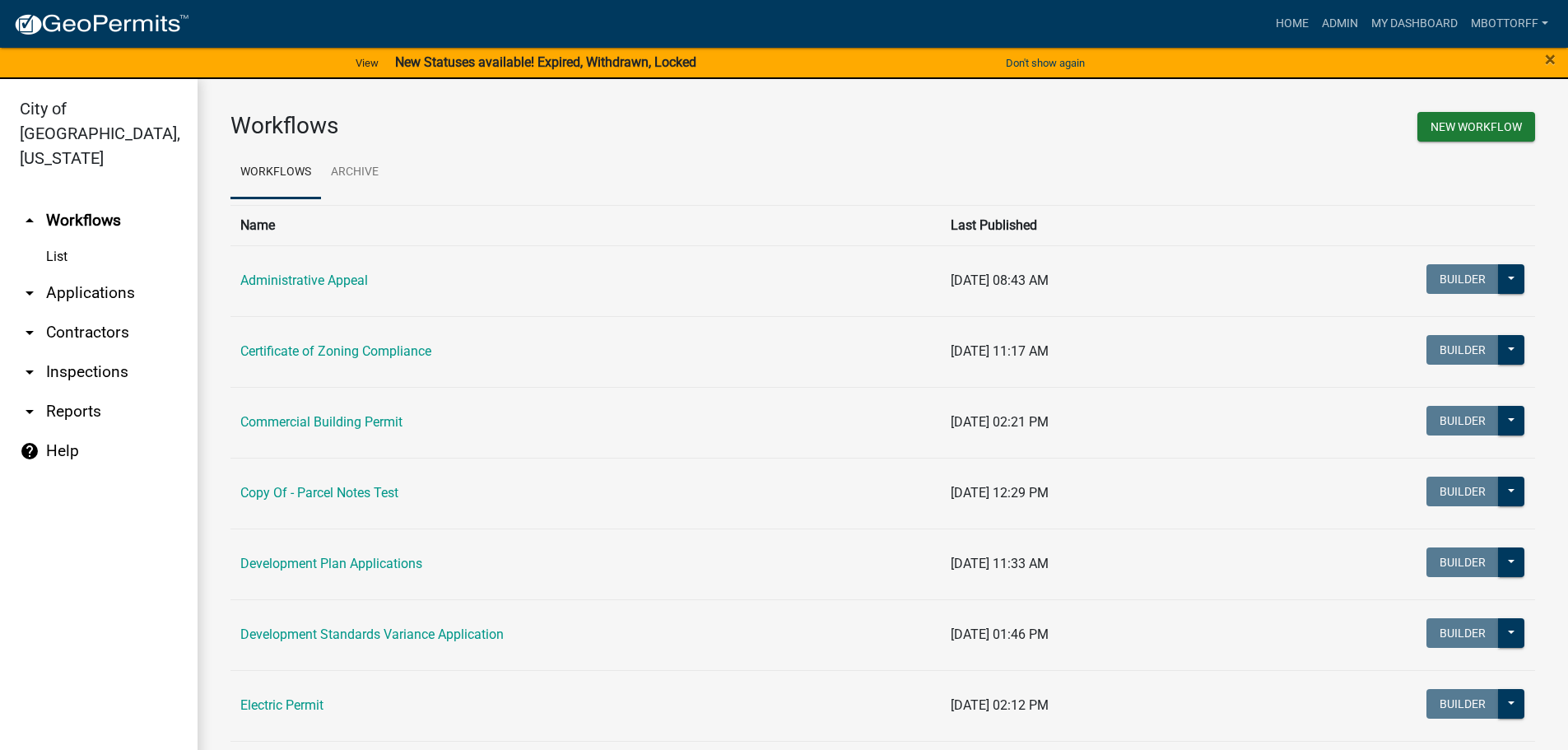
click at [74, 353] on link "arrow_drop_down Inspections" at bounding box center [99, 373] width 198 height 40
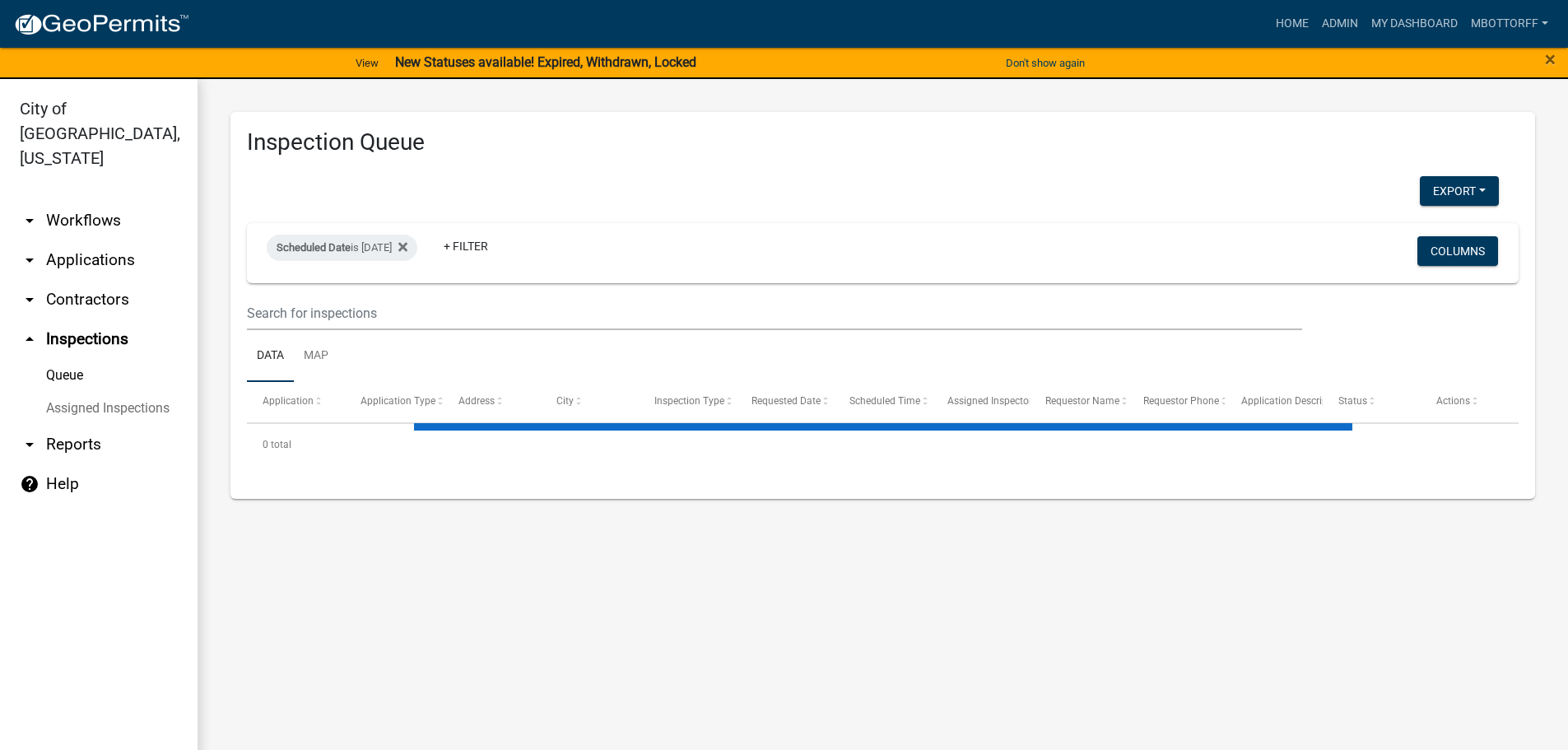
select select "3: 100"
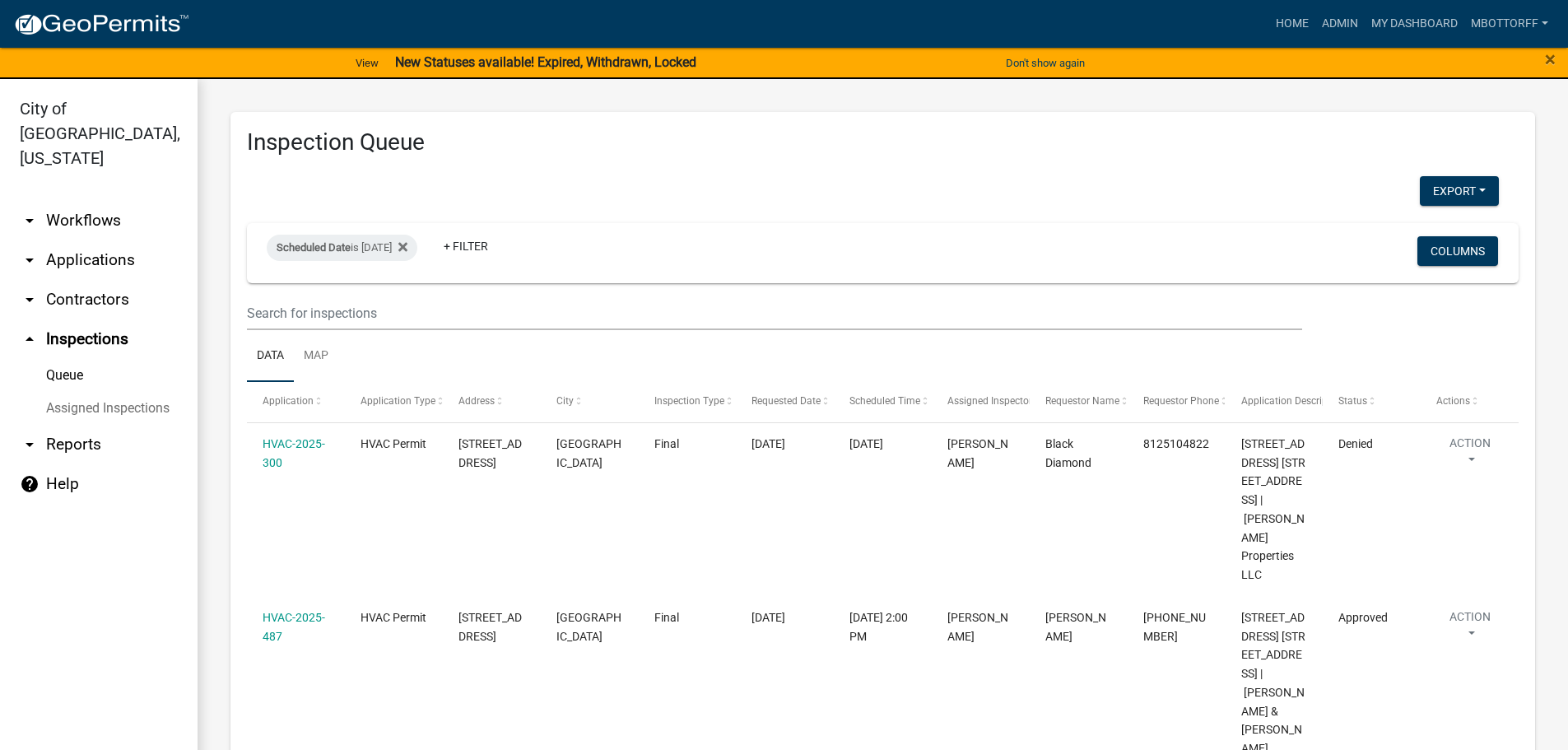
click at [66, 392] on link "Assigned Inspections" at bounding box center [99, 408] width 198 height 33
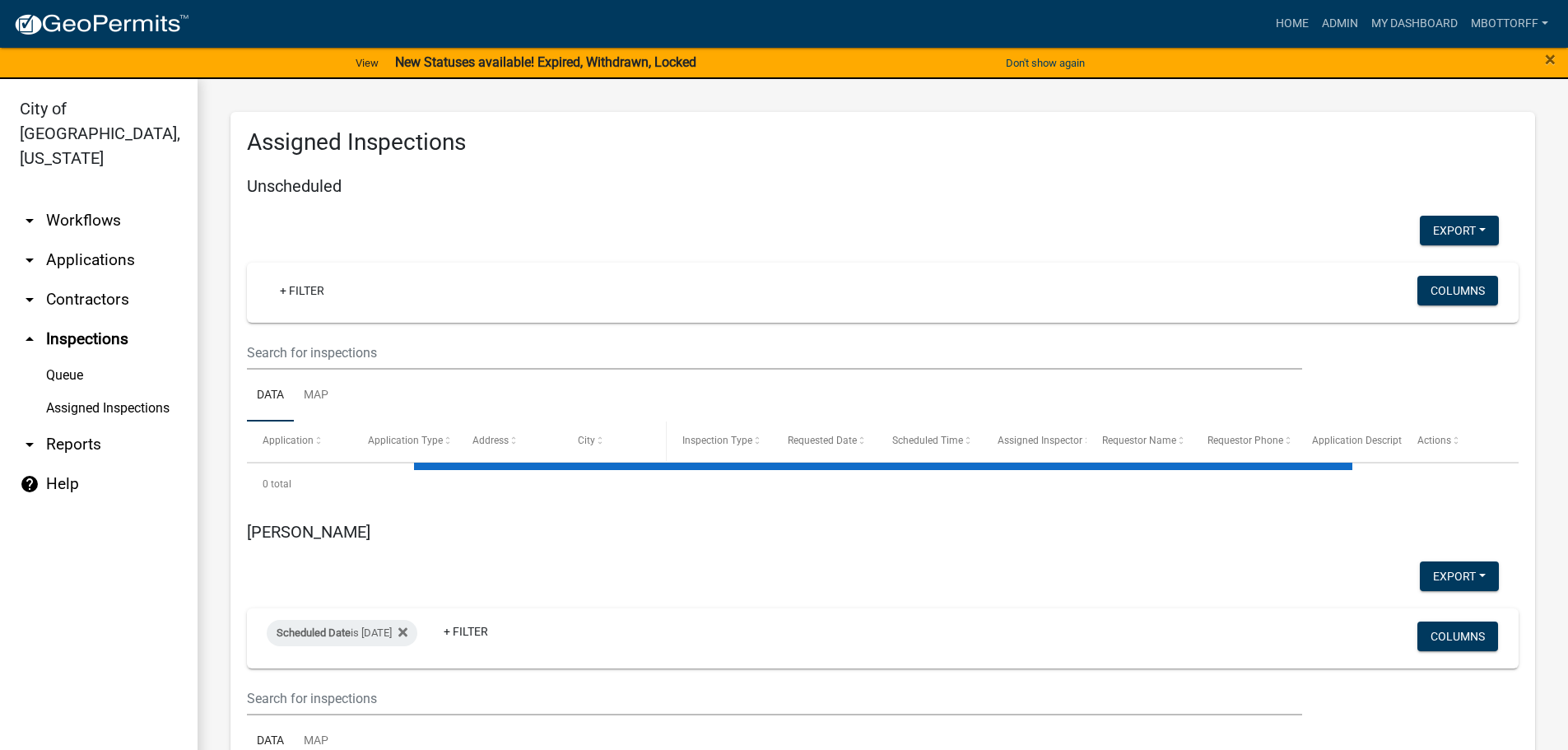
select select "1: 25"
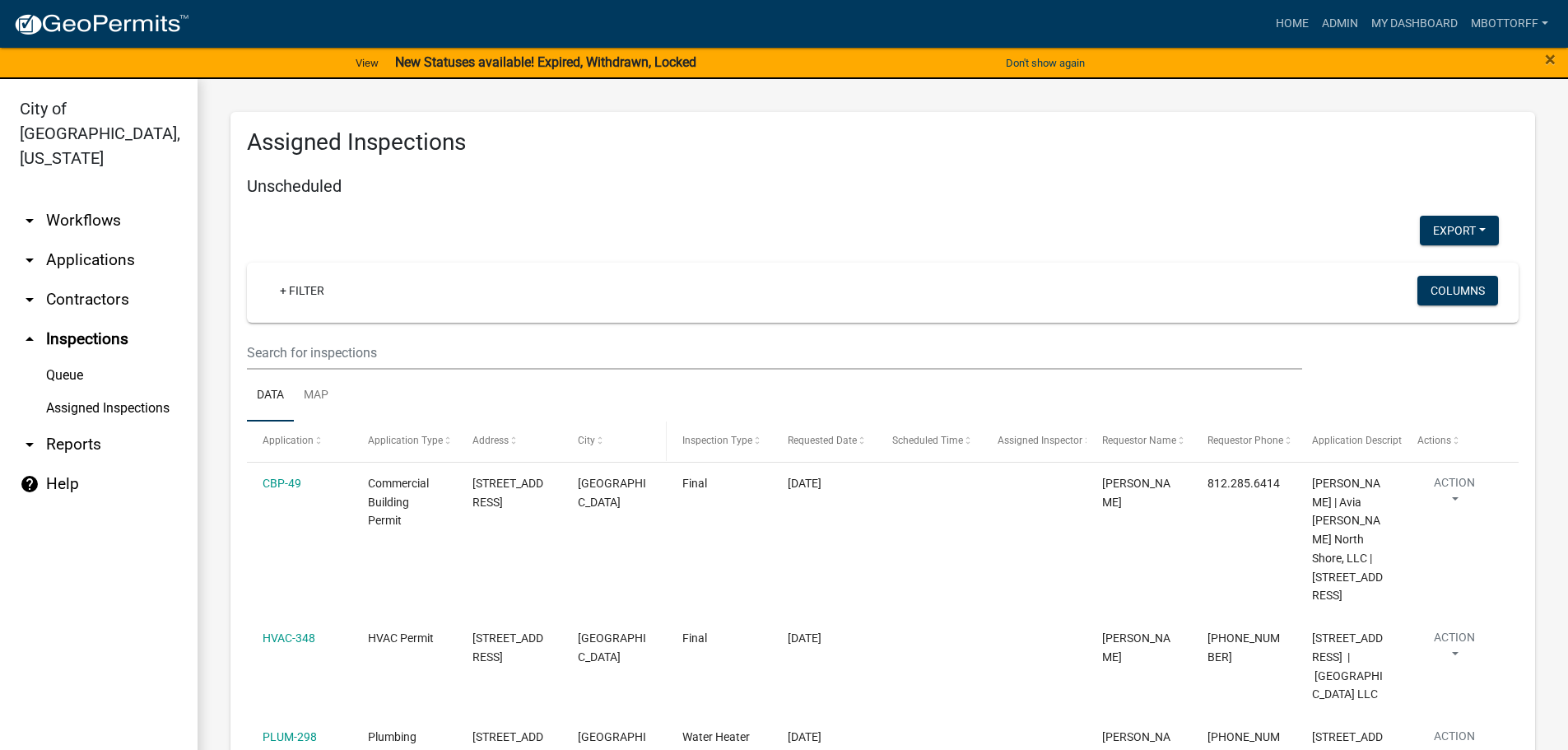
select select "3: 100"
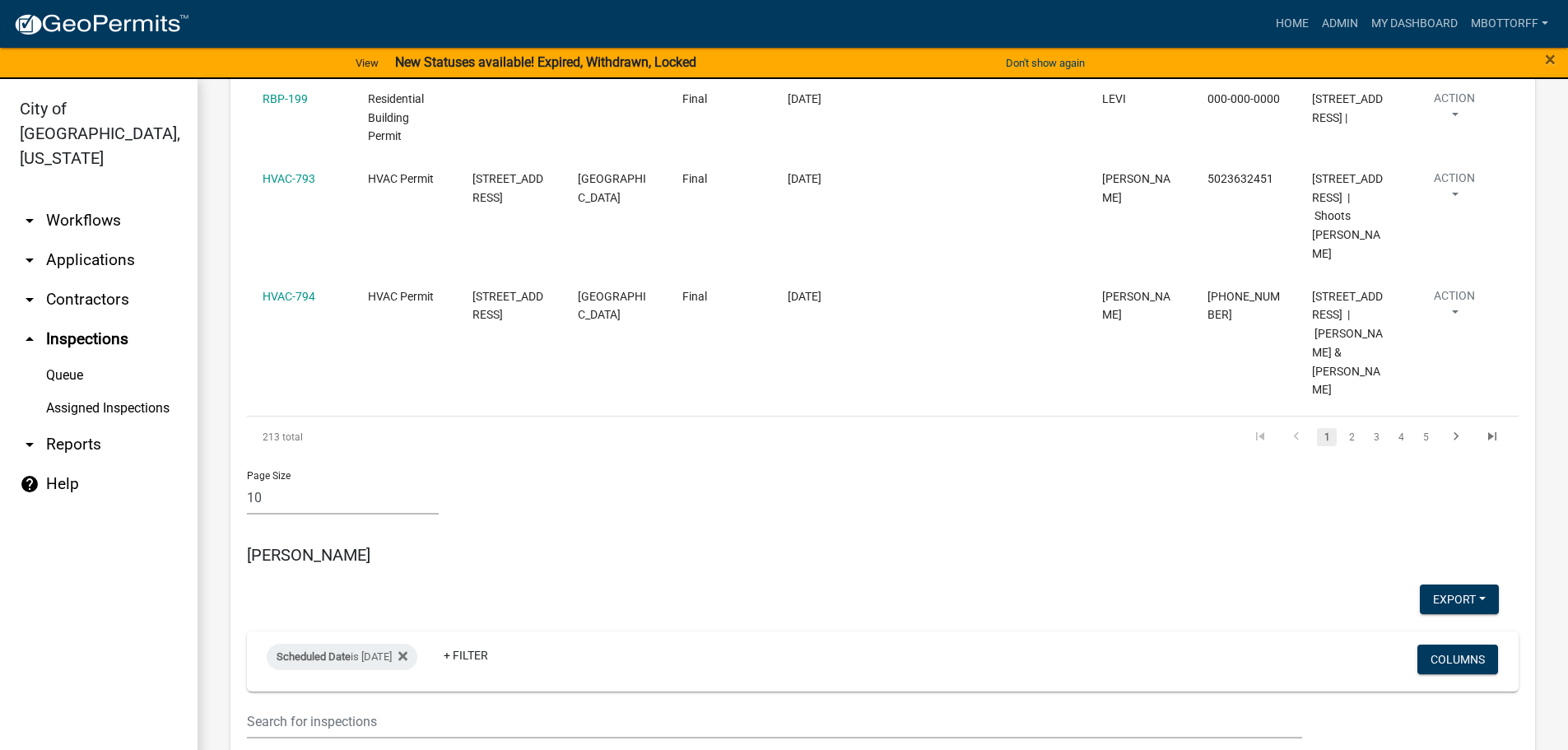
scroll to position [1730, 0]
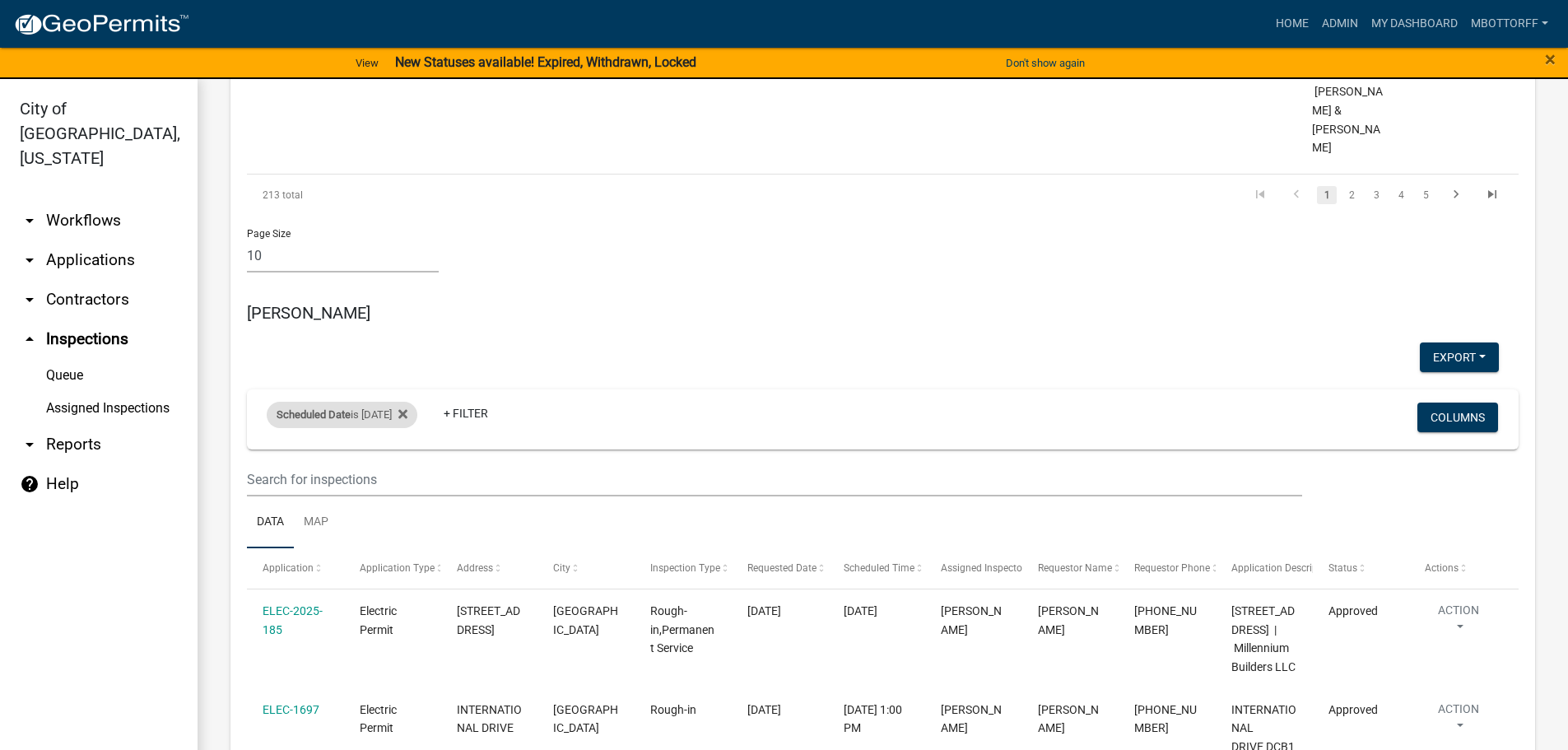
click at [408, 402] on div "Scheduled Date is [DATE]" at bounding box center [342, 415] width 151 height 26
click at [403, 363] on input "[DATE]" at bounding box center [356, 365] width 115 height 34
type input "[DATE]"
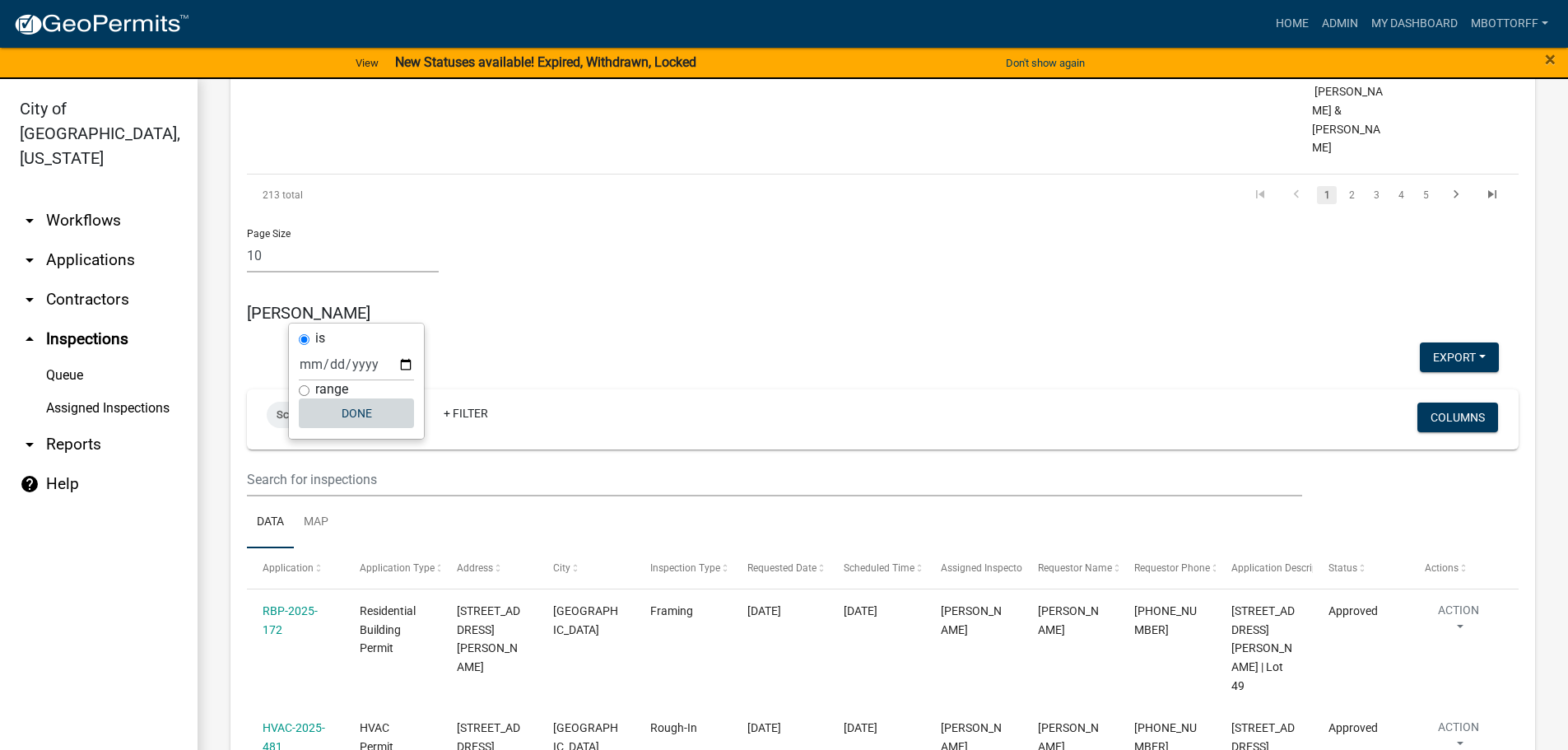
click at [375, 418] on button "Done" at bounding box center [356, 414] width 115 height 30
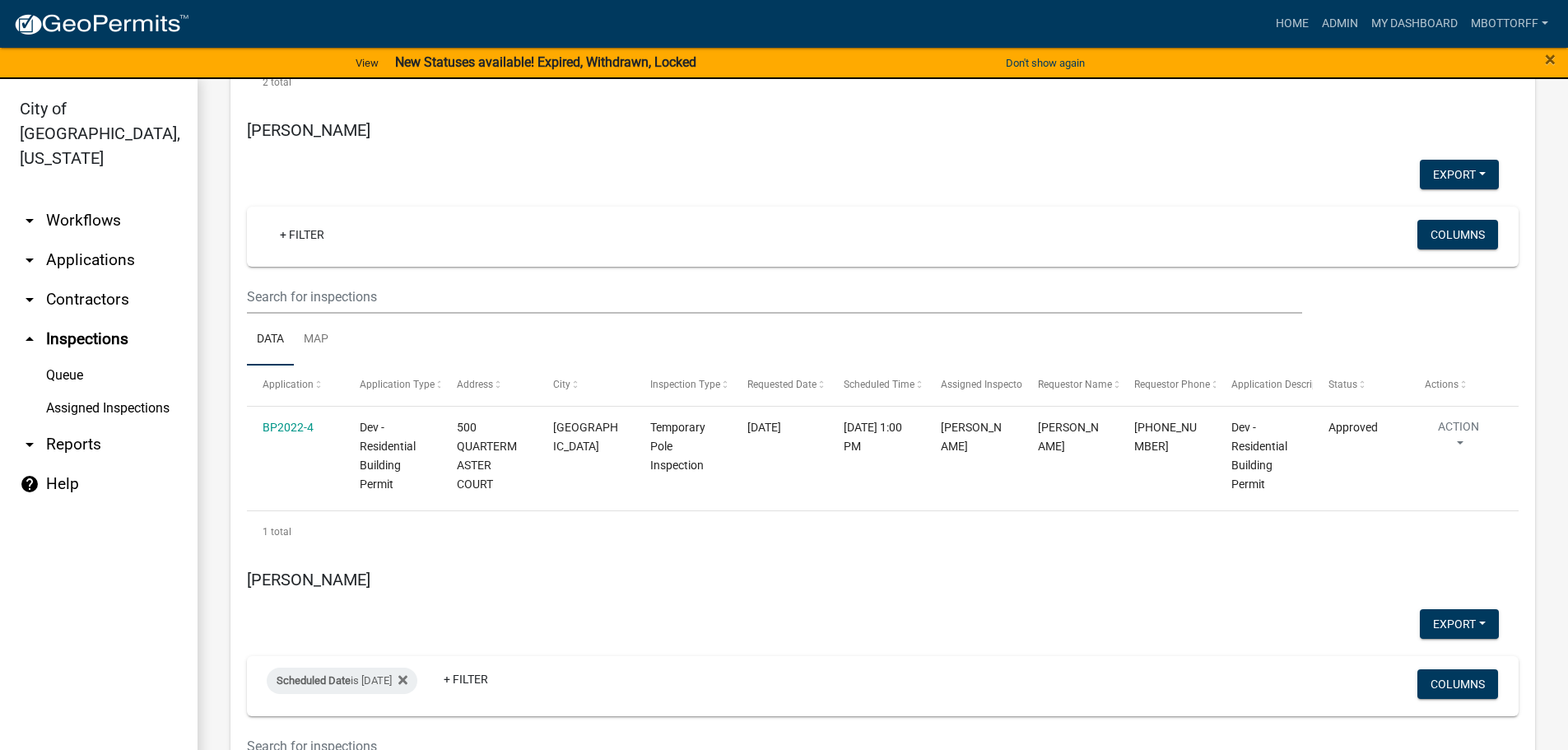
scroll to position [2719, 0]
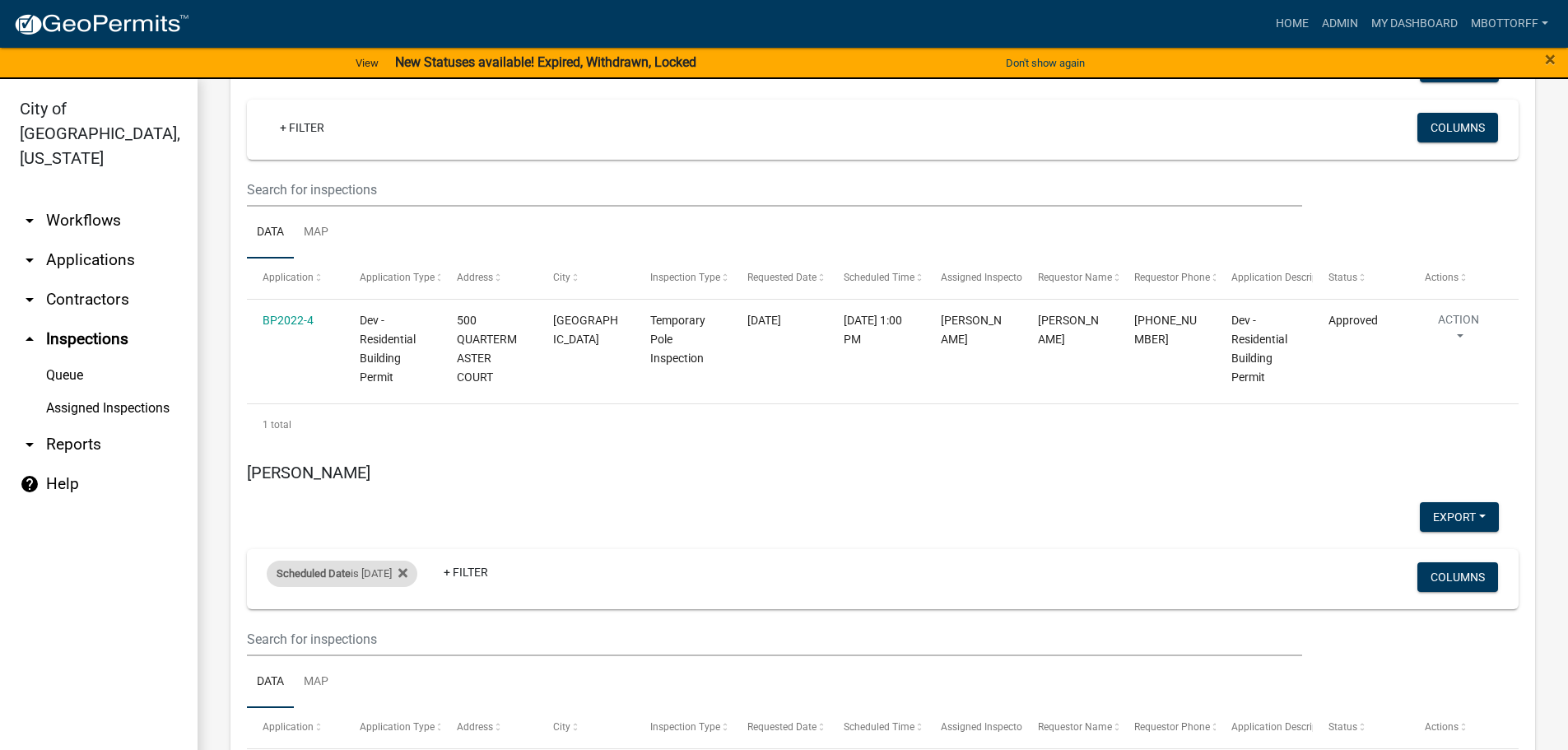
click at [382, 561] on div "Scheduled Date is [DATE]" at bounding box center [342, 574] width 151 height 26
click at [403, 488] on input "[DATE]" at bounding box center [356, 486] width 115 height 34
type input "[DATE]"
click at [362, 532] on button "Done" at bounding box center [356, 535] width 115 height 30
